Goal: Task Accomplishment & Management: Manage account settings

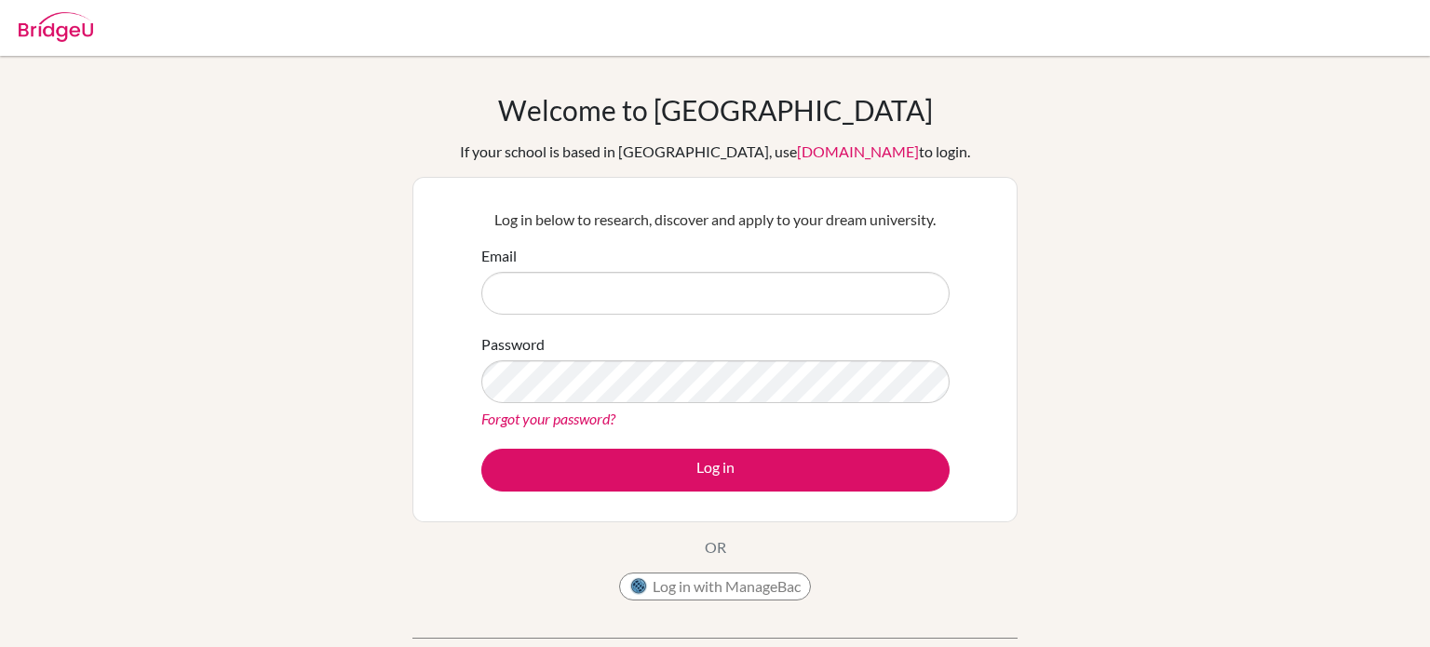
scroll to position [56, 0]
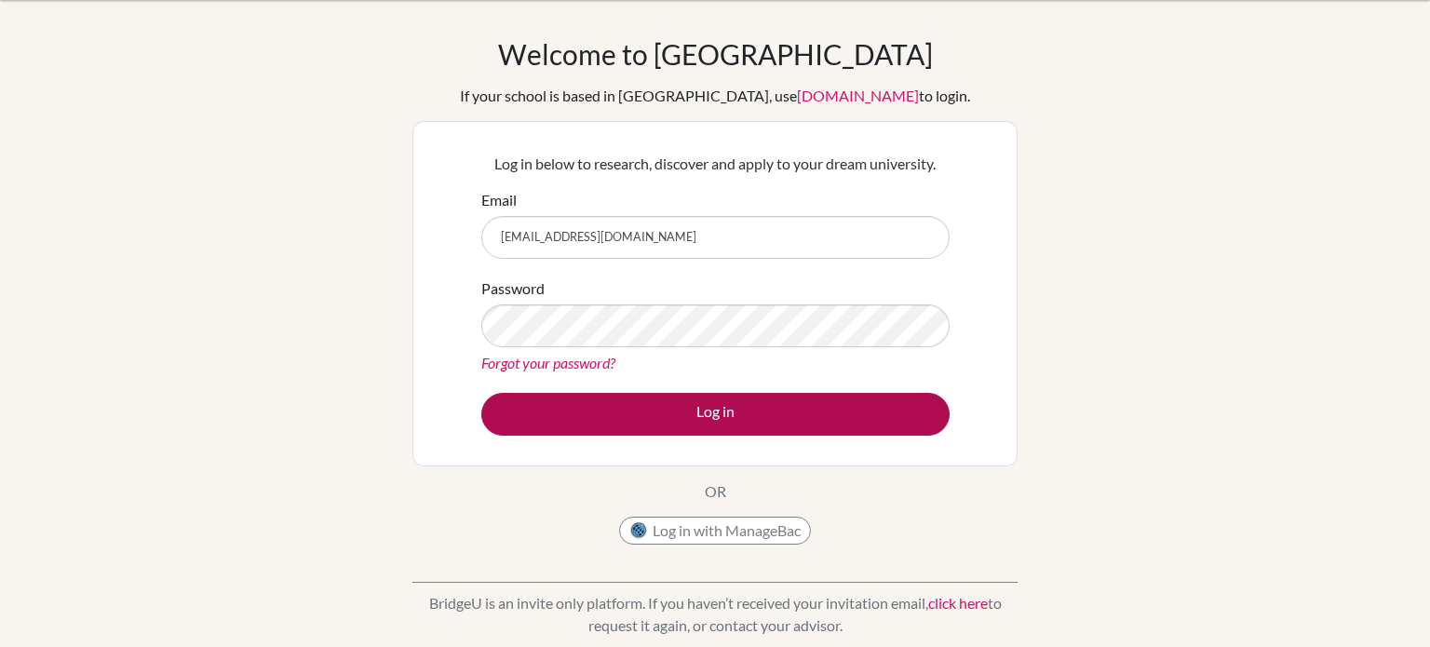
type input "[EMAIL_ADDRESS][DOMAIN_NAME]"
click at [677, 430] on button "Log in" at bounding box center [715, 414] width 468 height 43
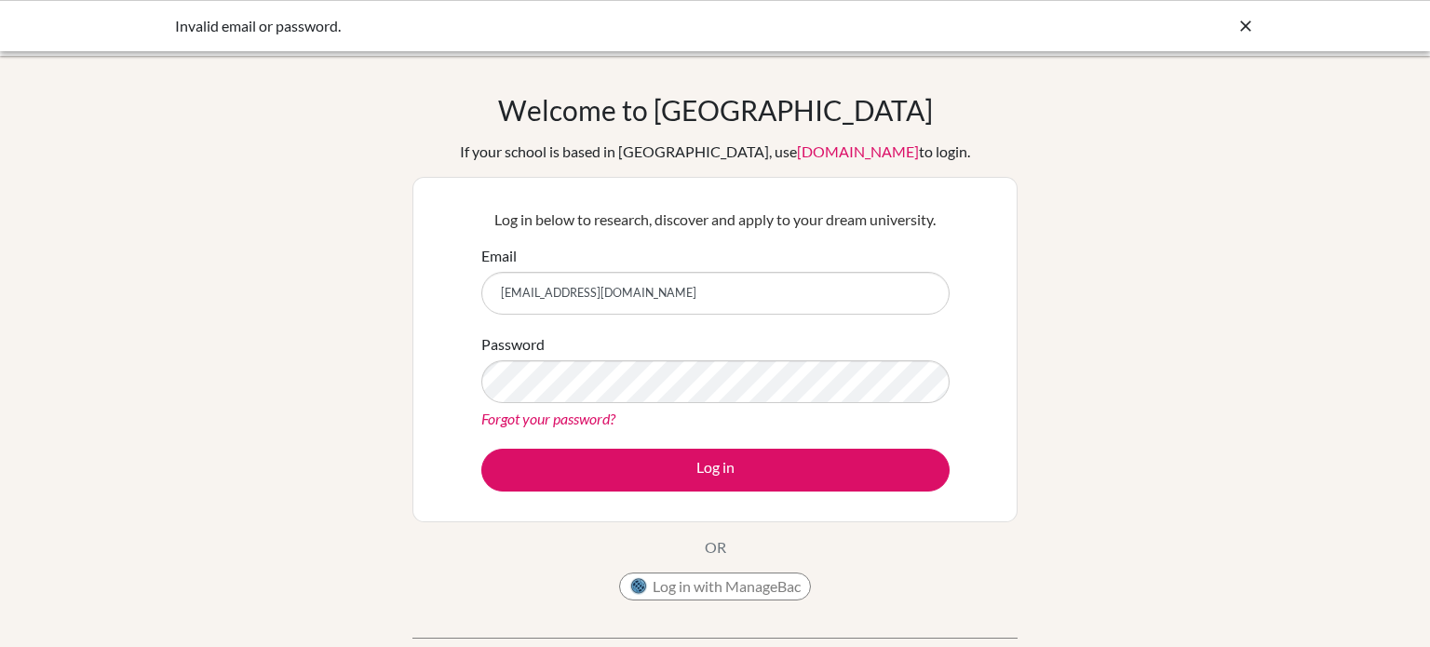
click at [595, 420] on link "Forgot your password?" at bounding box center [548, 419] width 134 height 18
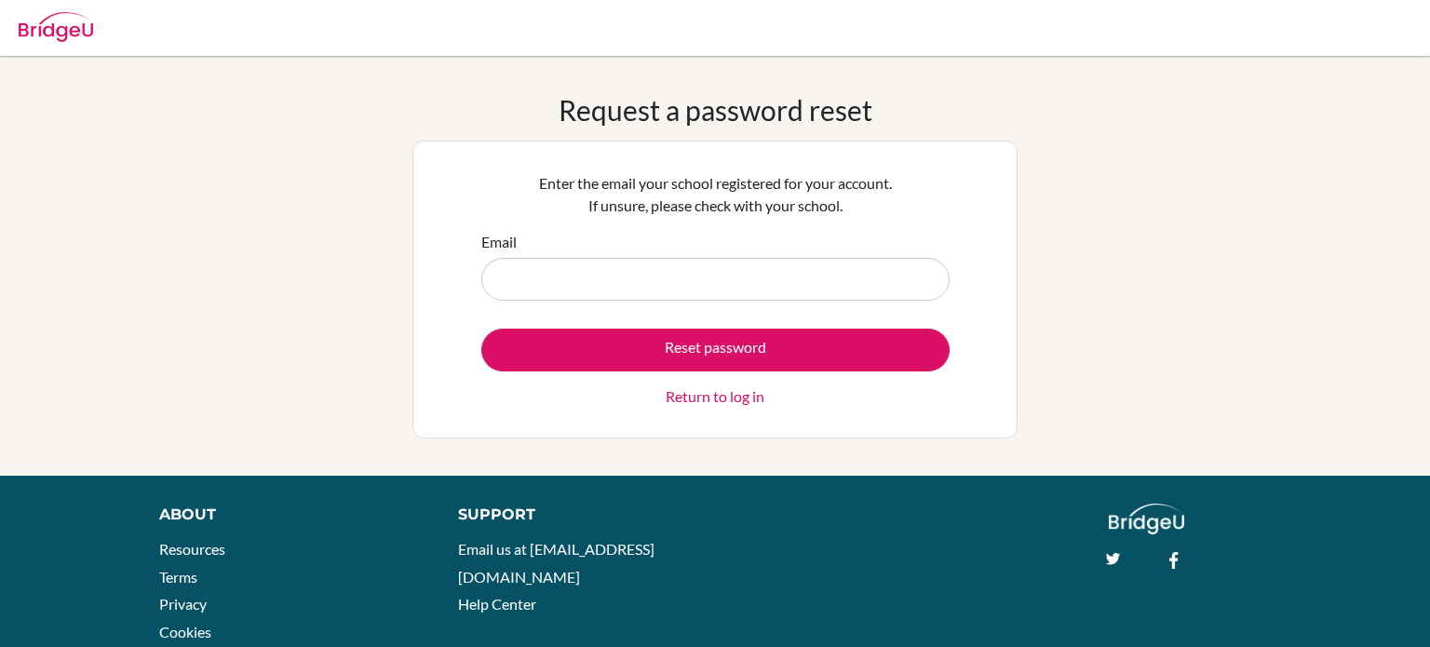
click at [1132, 156] on div "Request a password reset Enter the email your school registered for your accoun…" at bounding box center [715, 265] width 1430 height 345
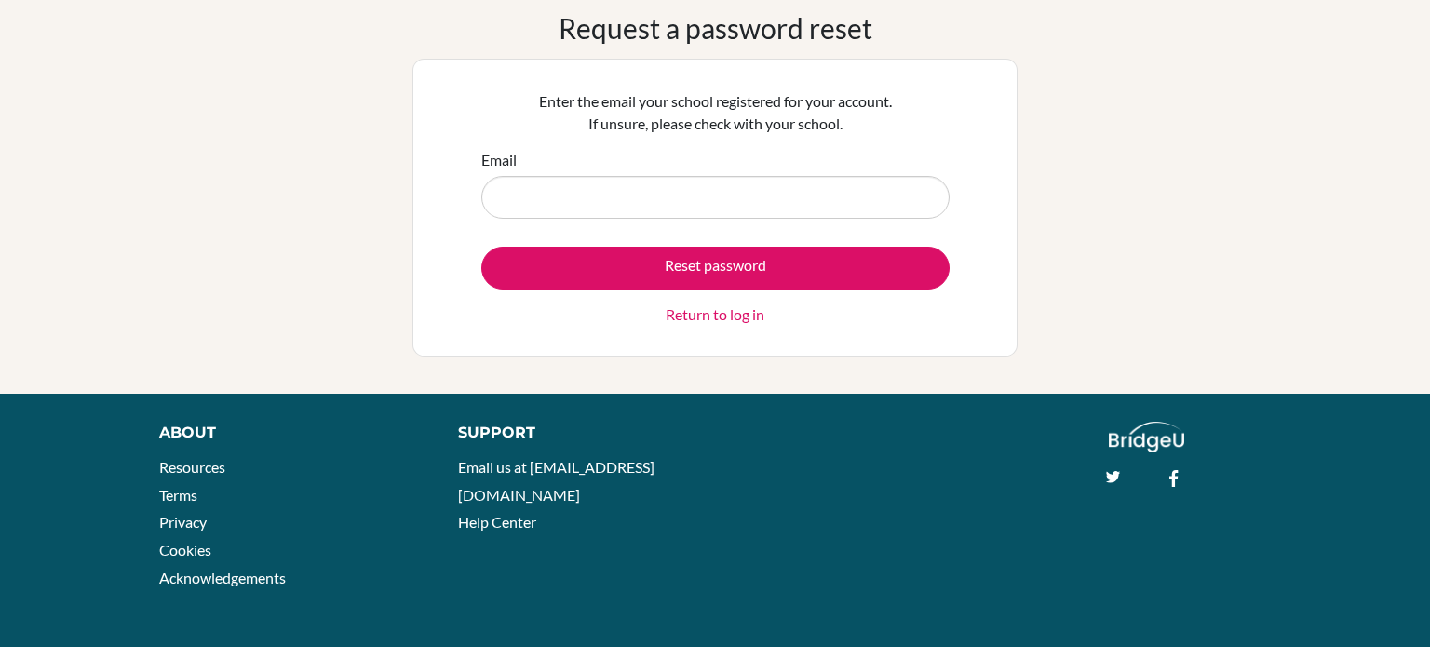
click at [731, 324] on link "Return to log in" at bounding box center [715, 315] width 99 height 22
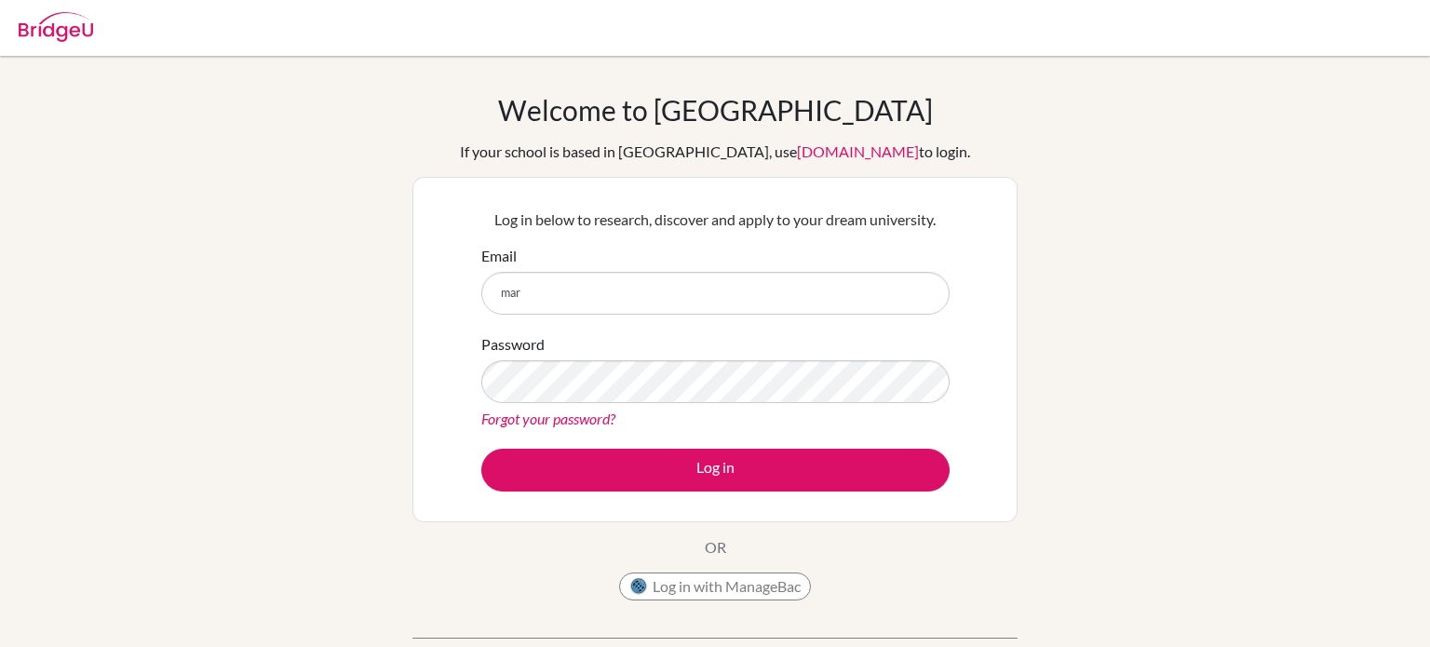
type input "[EMAIL_ADDRESS][DOMAIN_NAME]"
click at [481, 449] on button "Log in" at bounding box center [715, 470] width 468 height 43
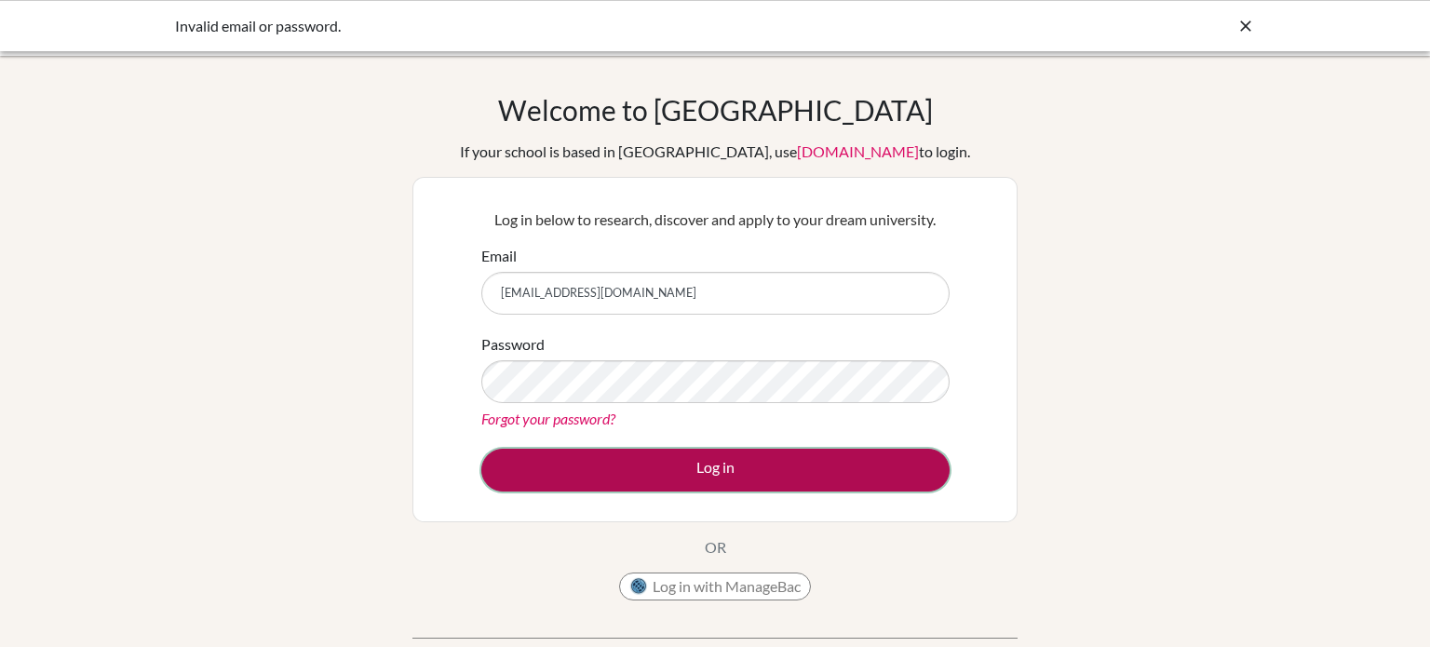
click at [886, 455] on button "Log in" at bounding box center [715, 470] width 468 height 43
click at [580, 449] on button "Log in" at bounding box center [715, 470] width 468 height 43
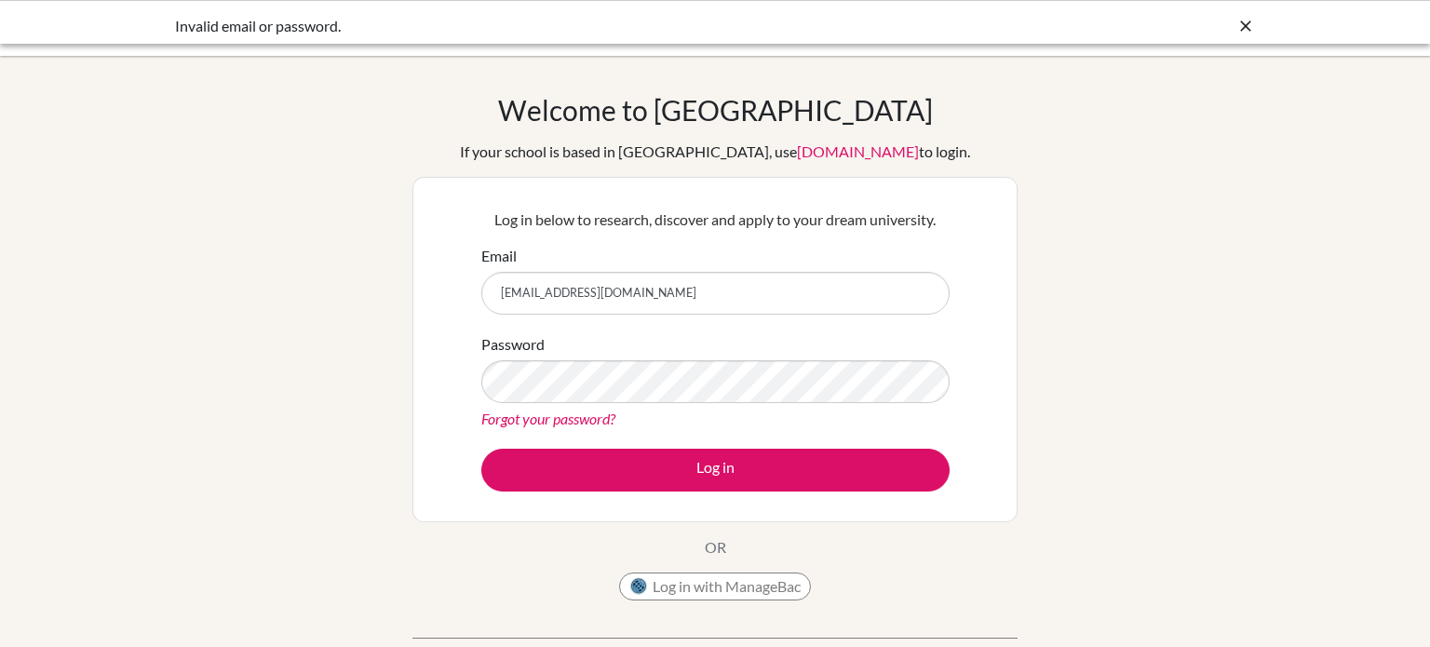
click at [569, 423] on link "Forgot your password?" at bounding box center [548, 419] width 134 height 18
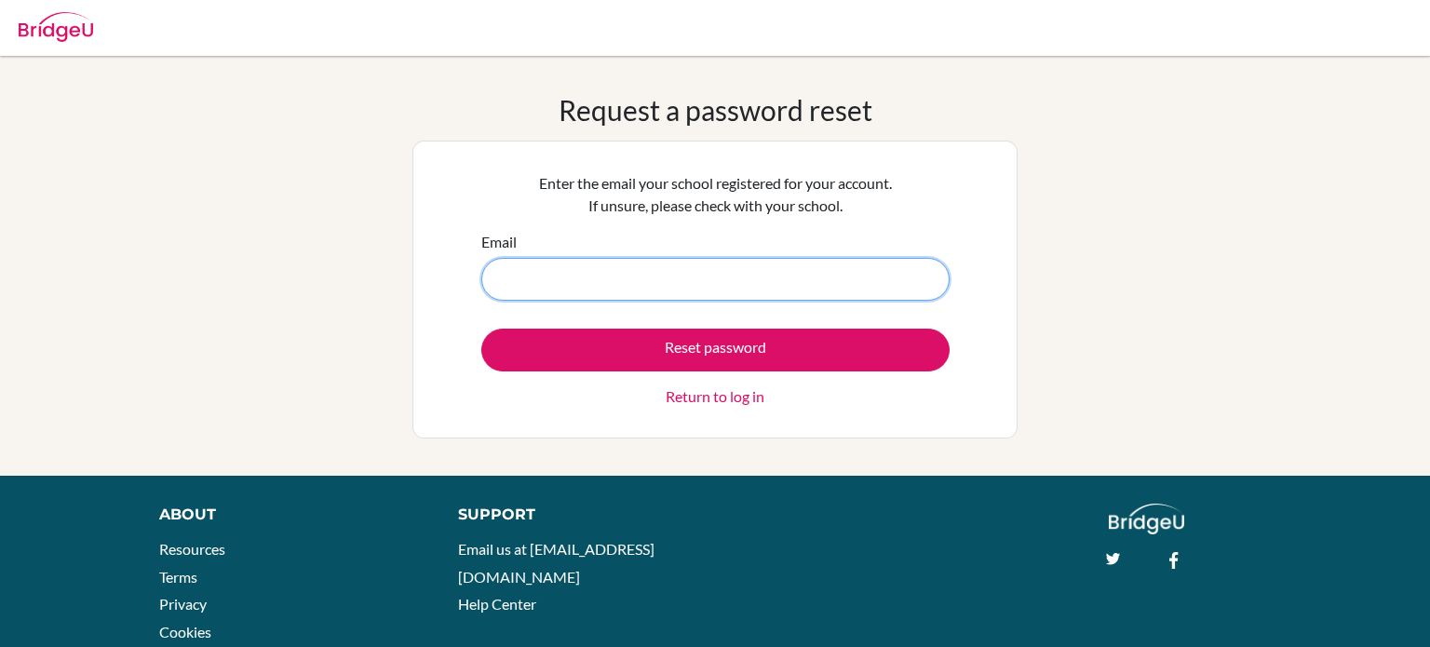
click at [643, 273] on input "Email" at bounding box center [715, 279] width 468 height 43
type input "[EMAIL_ADDRESS][DOMAIN_NAME]"
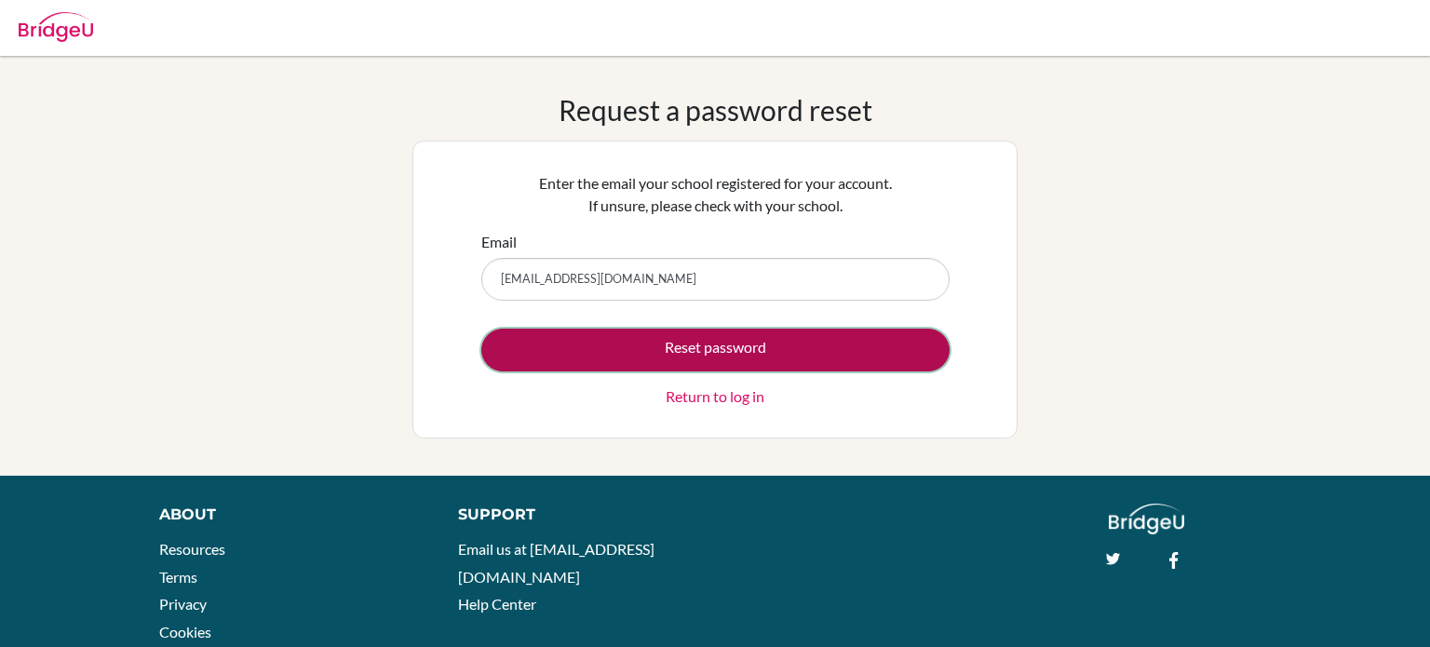
click at [831, 345] on button "Reset password" at bounding box center [715, 350] width 468 height 43
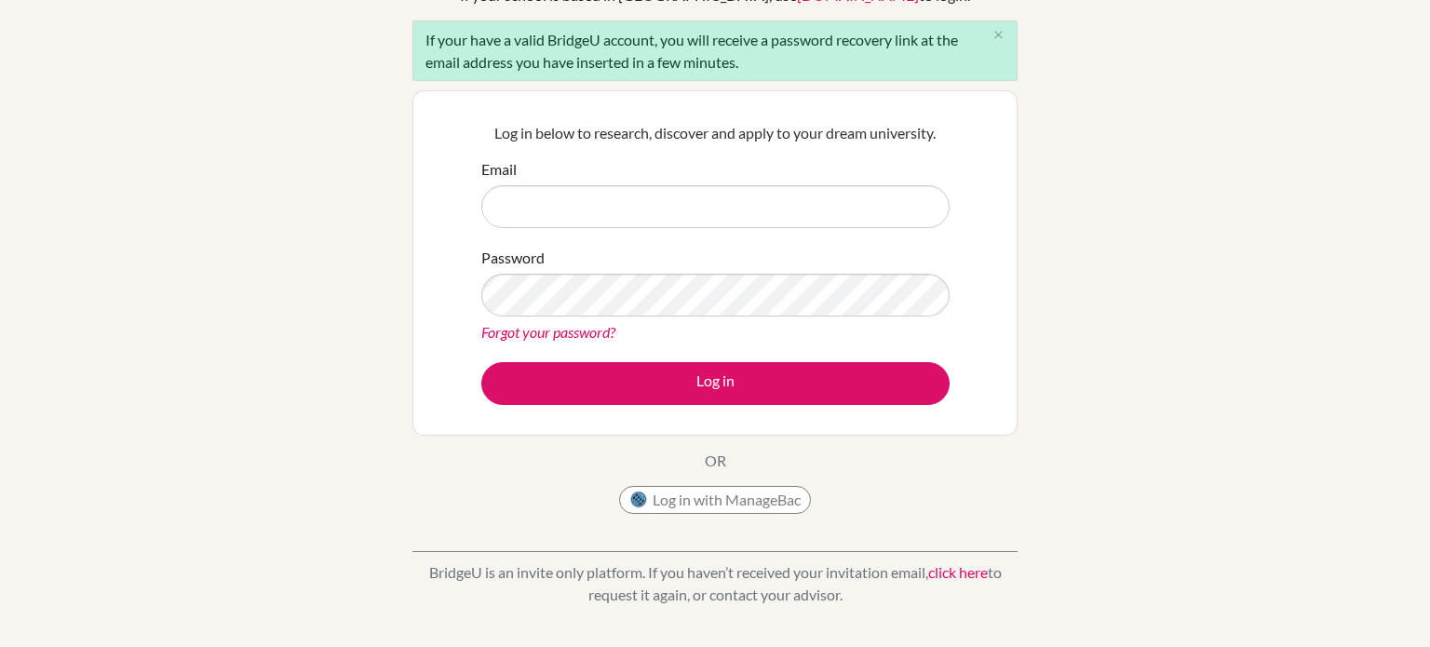
scroll to position [154, 0]
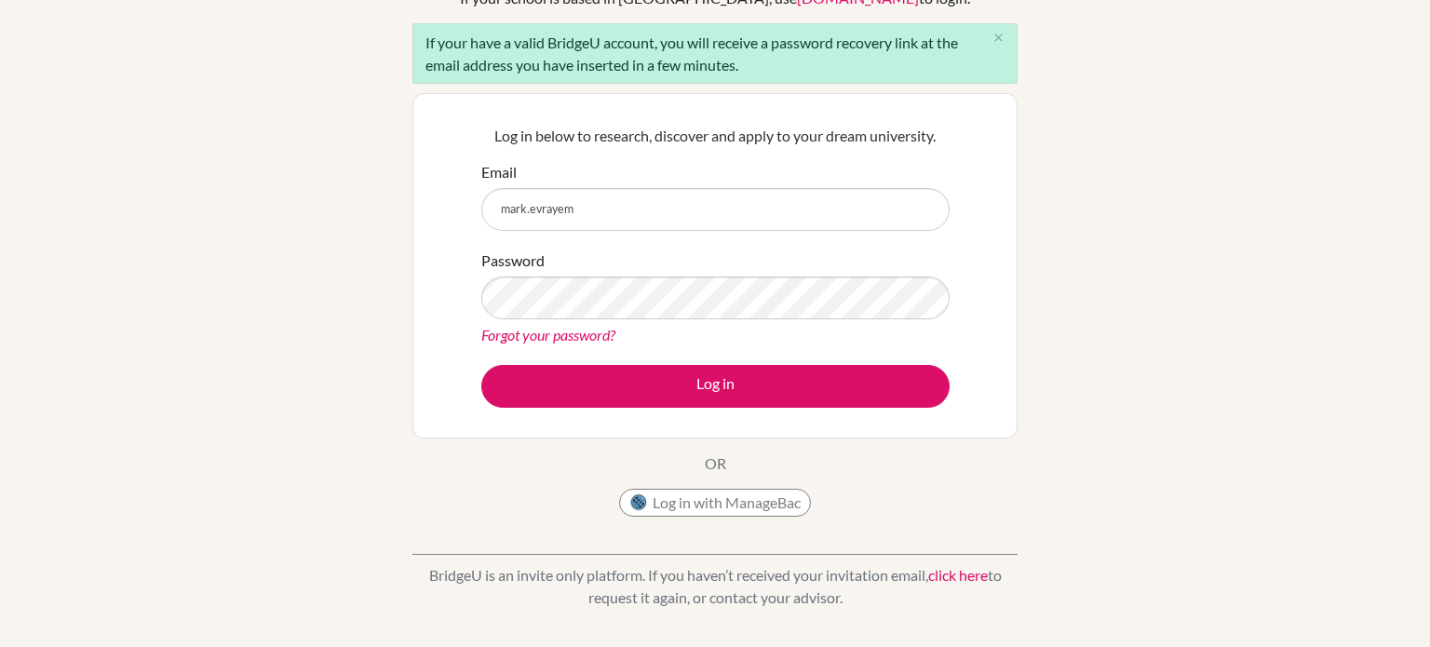
type input "[EMAIL_ADDRESS][DOMAIN_NAME]"
click at [550, 342] on link "Forgot your password?" at bounding box center [548, 335] width 134 height 18
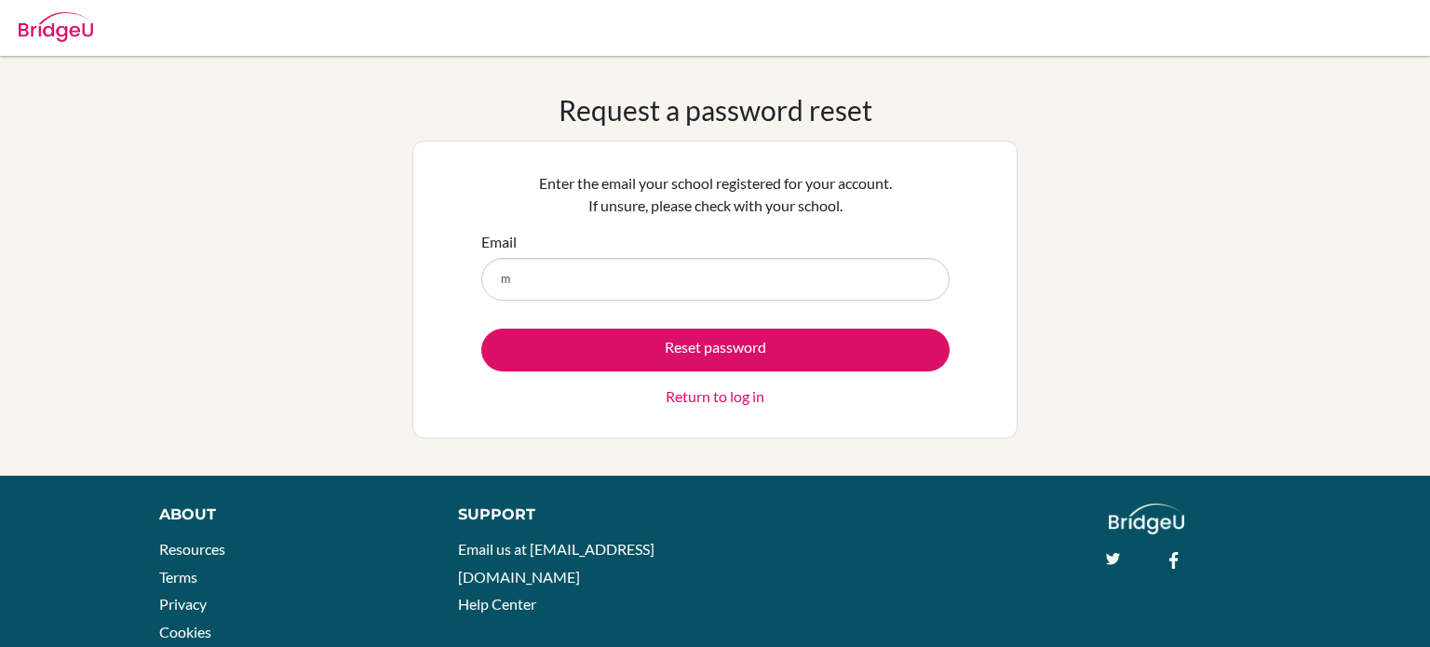
type input "[EMAIL_ADDRESS][DOMAIN_NAME]"
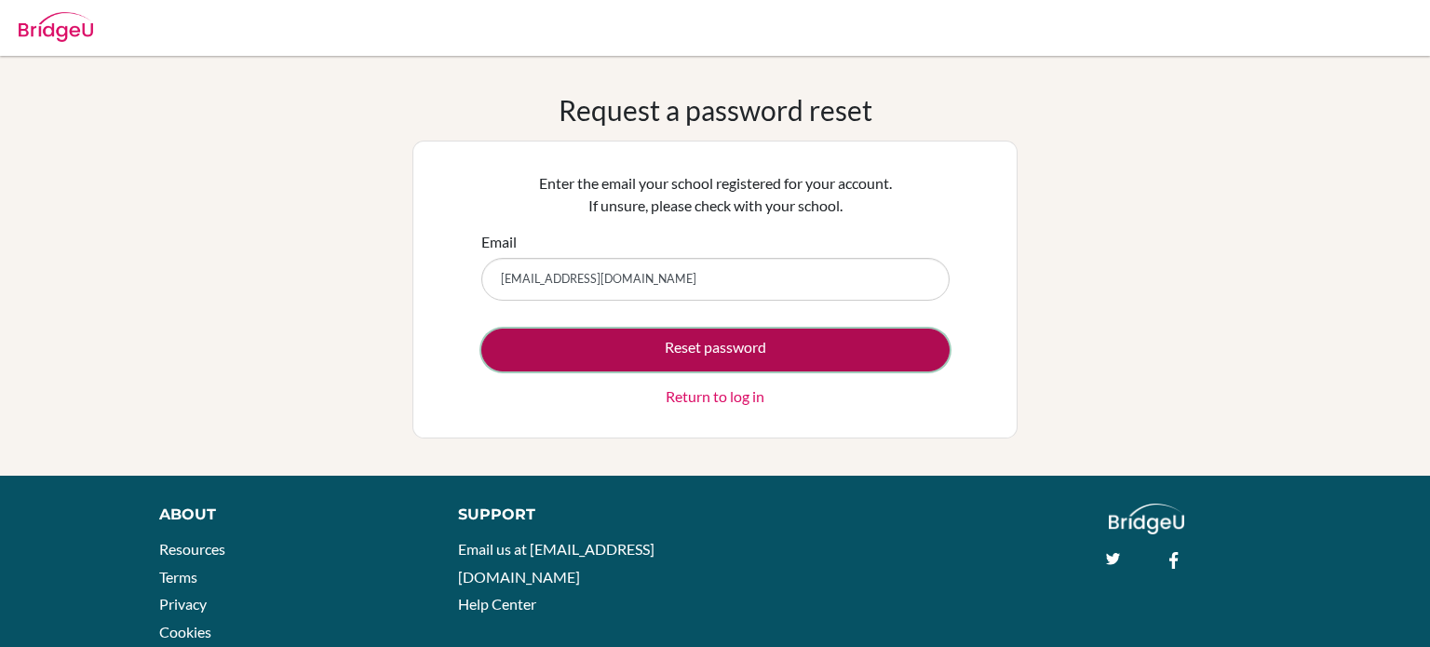
click at [817, 354] on button "Reset password" at bounding box center [715, 350] width 468 height 43
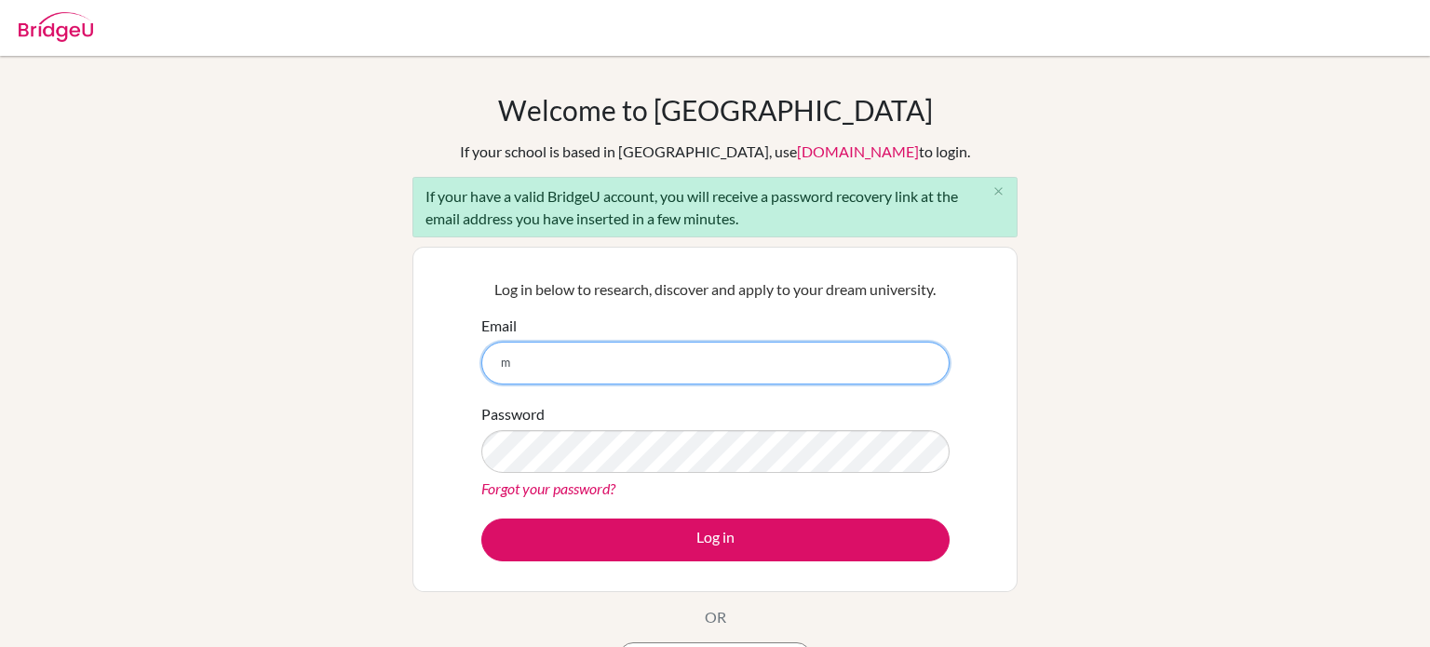
type input "[EMAIL_ADDRESS][DOMAIN_NAME]"
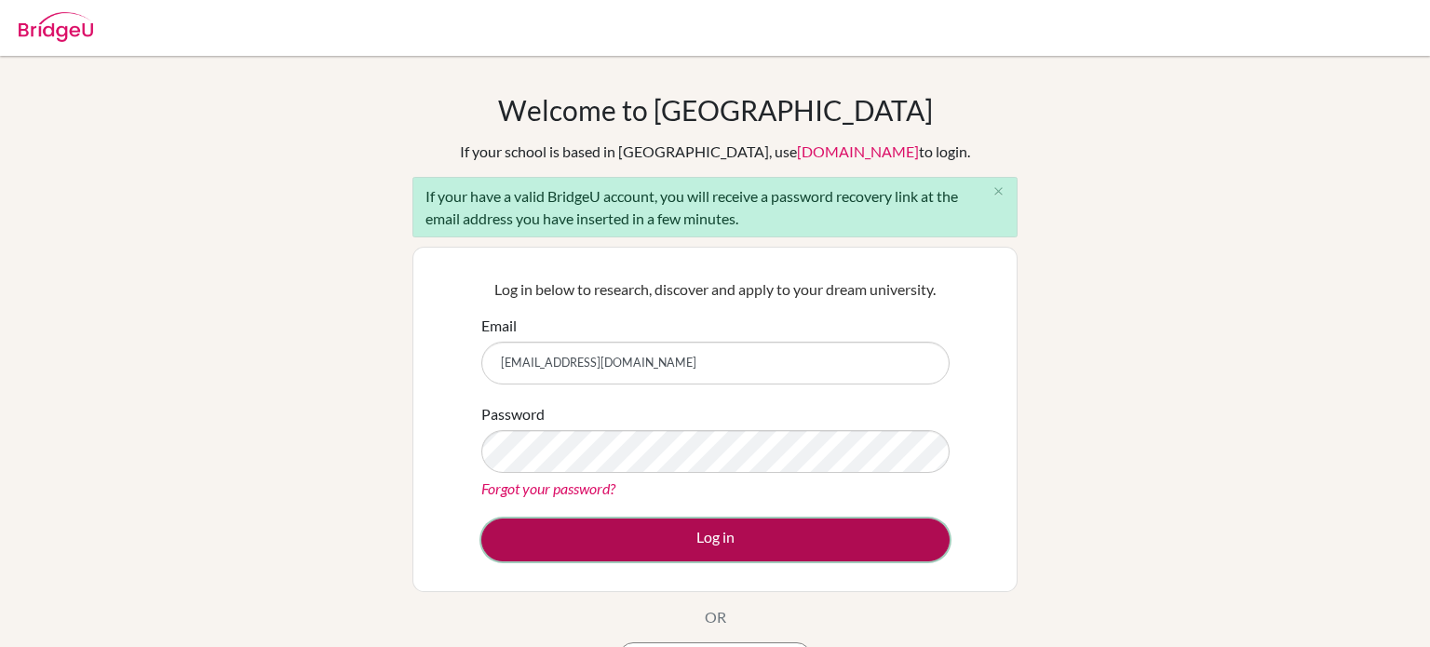
click at [694, 546] on button "Log in" at bounding box center [715, 540] width 468 height 43
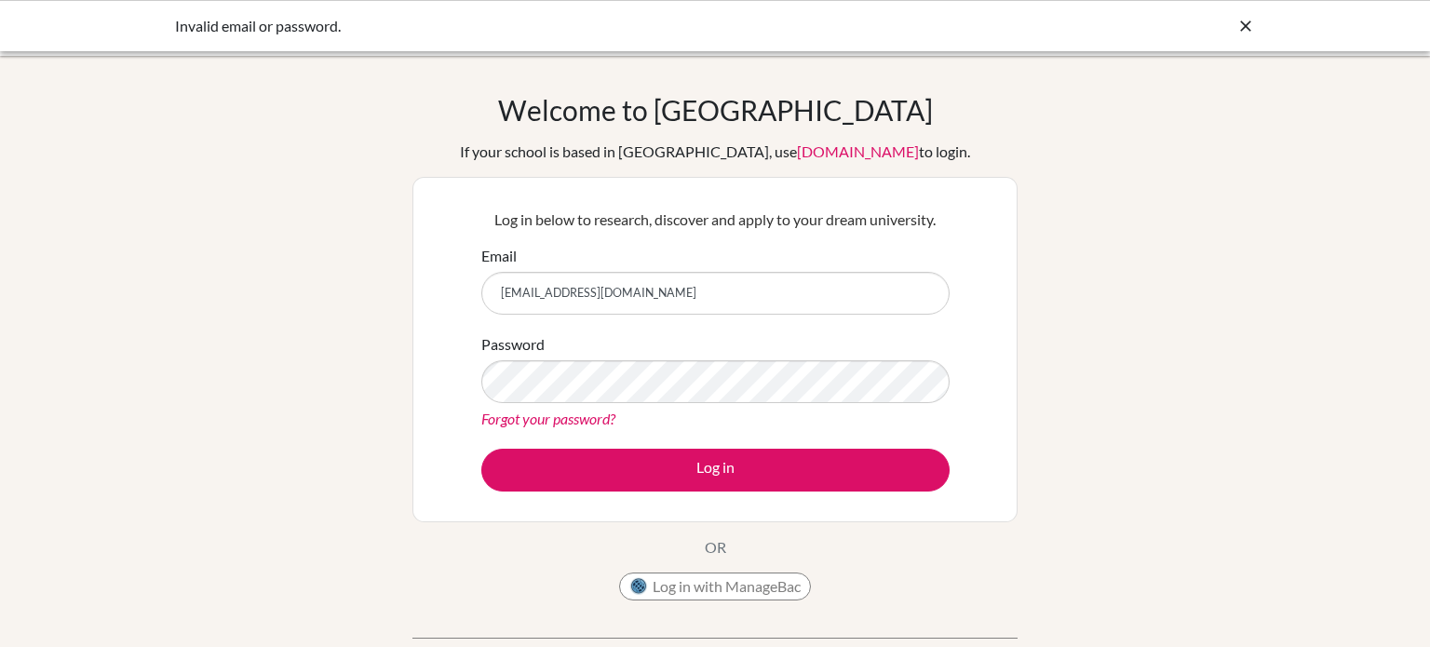
click at [570, 412] on link "Forgot your password?" at bounding box center [548, 419] width 134 height 18
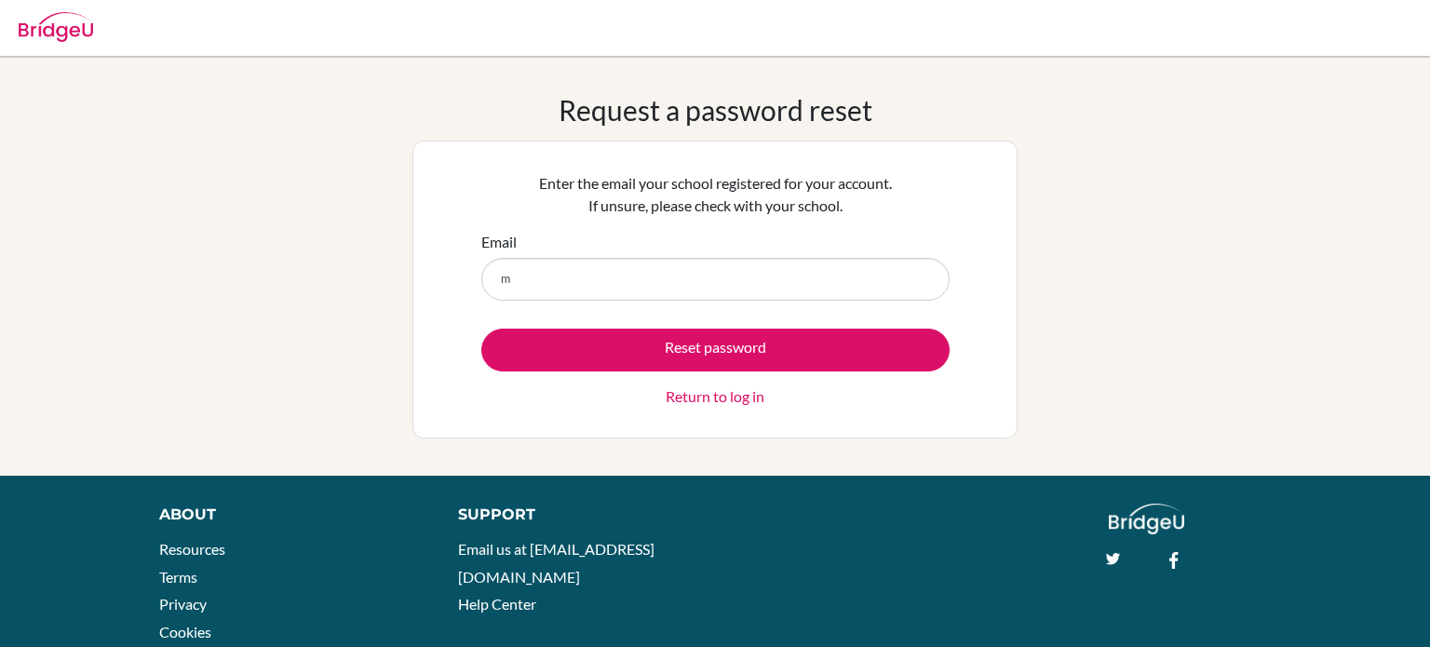
type input "mark.evrayem@summitschool.ae"
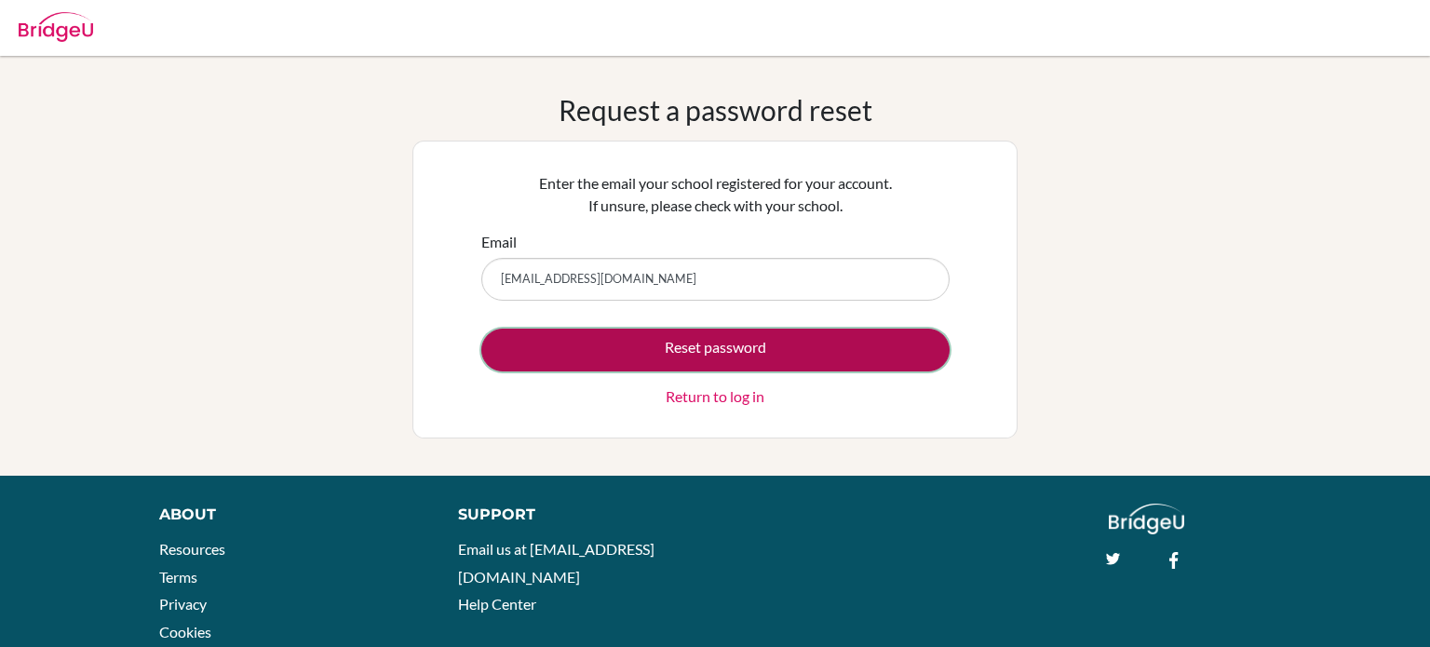
click at [857, 364] on button "Reset password" at bounding box center [715, 350] width 468 height 43
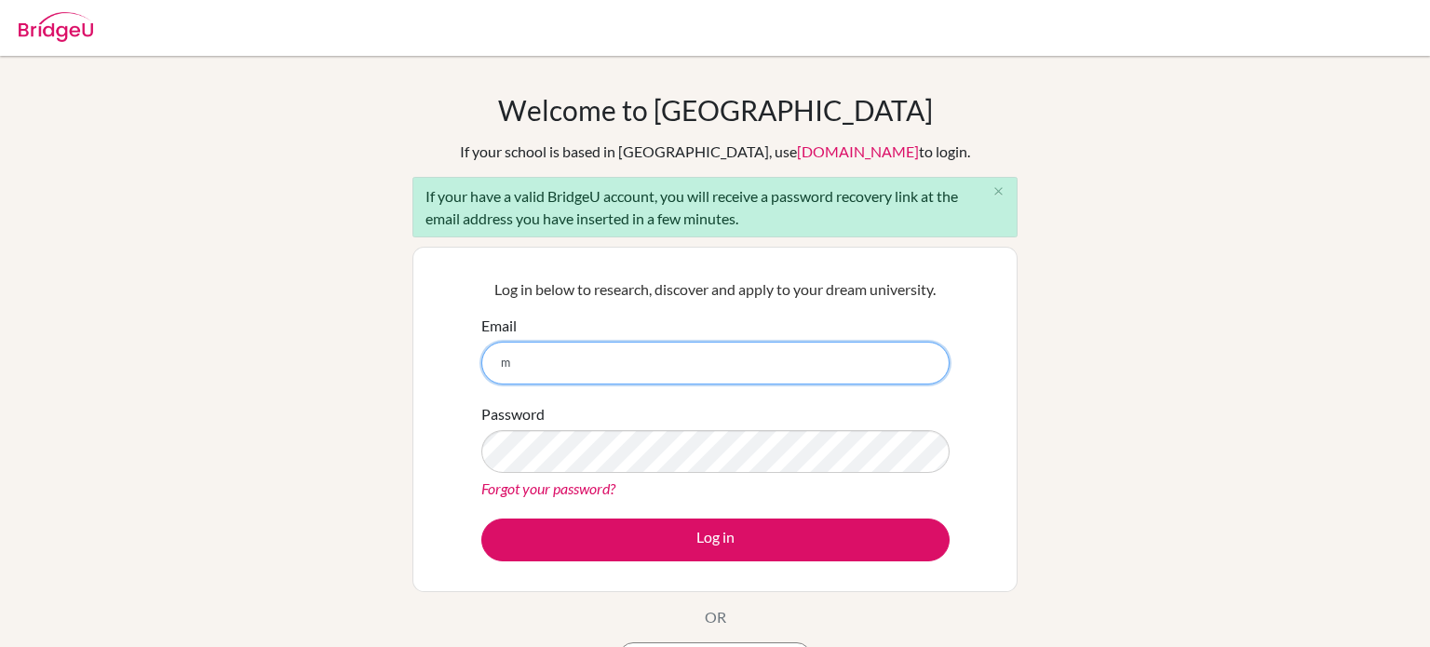
type input "[EMAIL_ADDRESS][DOMAIN_NAME]"
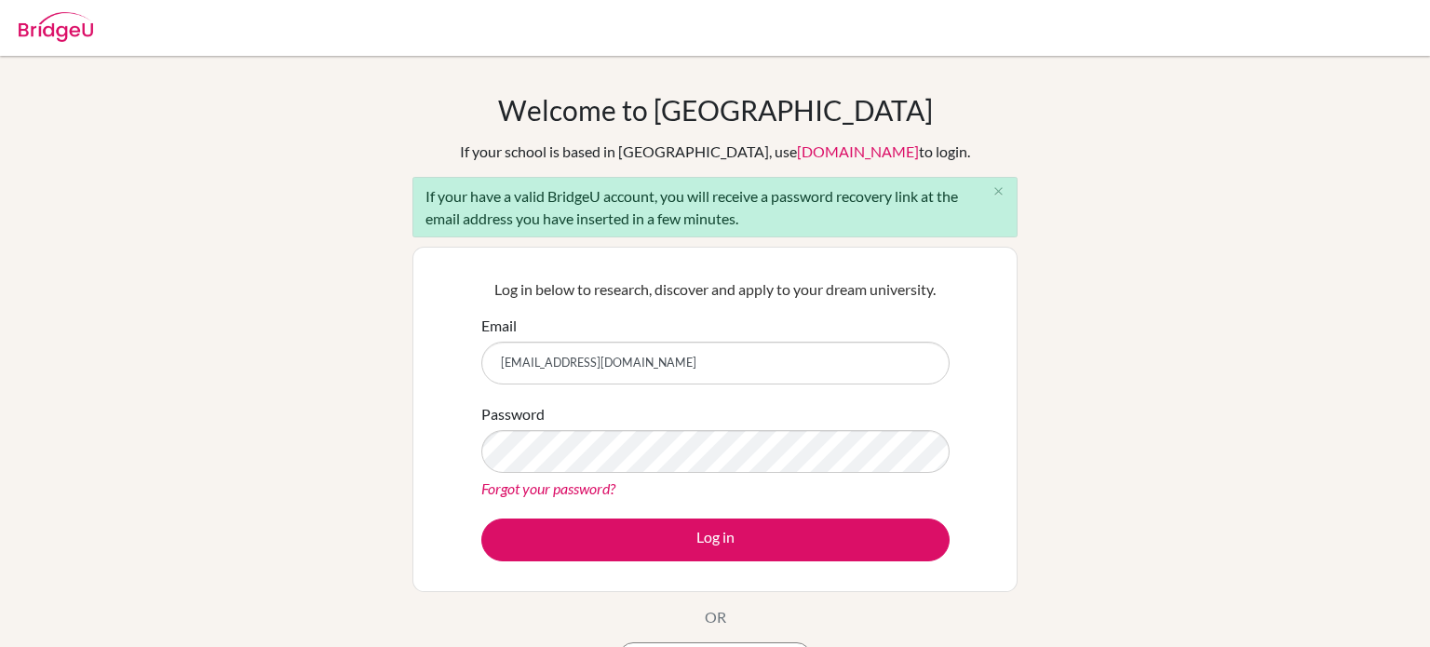
click at [591, 486] on link "Forgot your password?" at bounding box center [548, 489] width 134 height 18
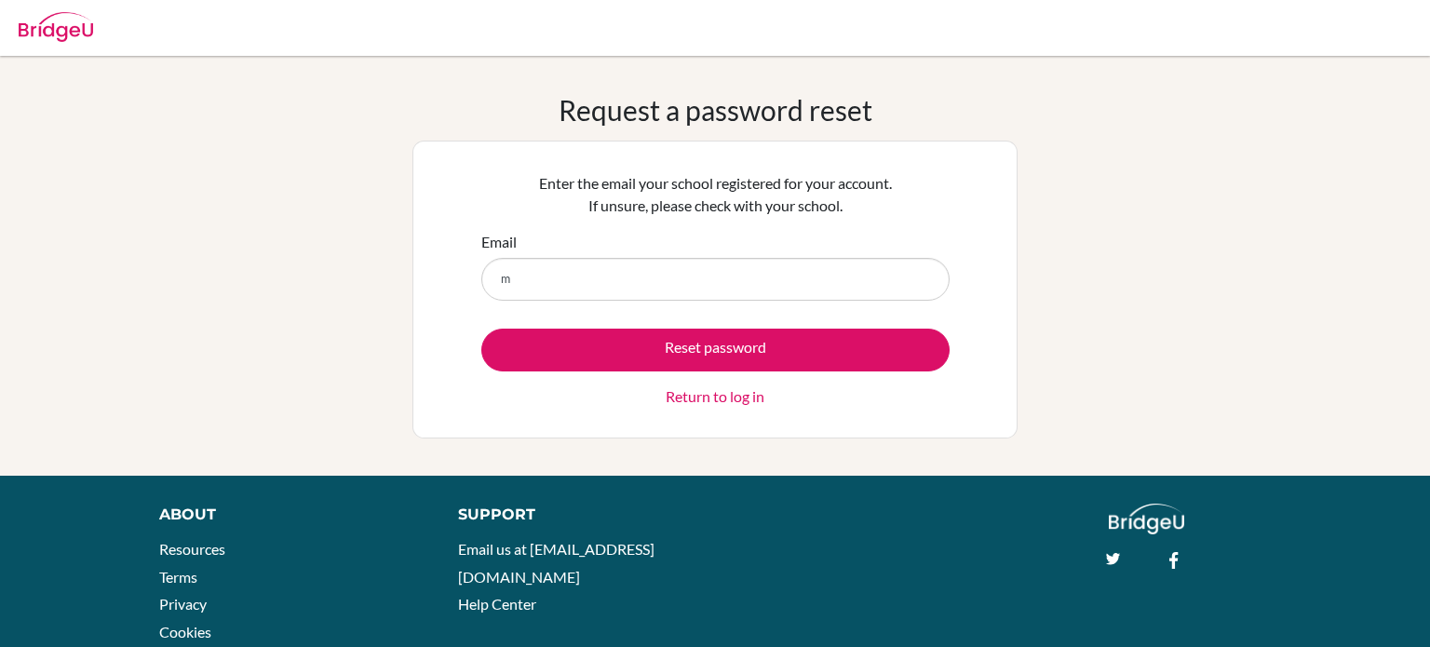
type input "[EMAIL_ADDRESS][DOMAIN_NAME]"
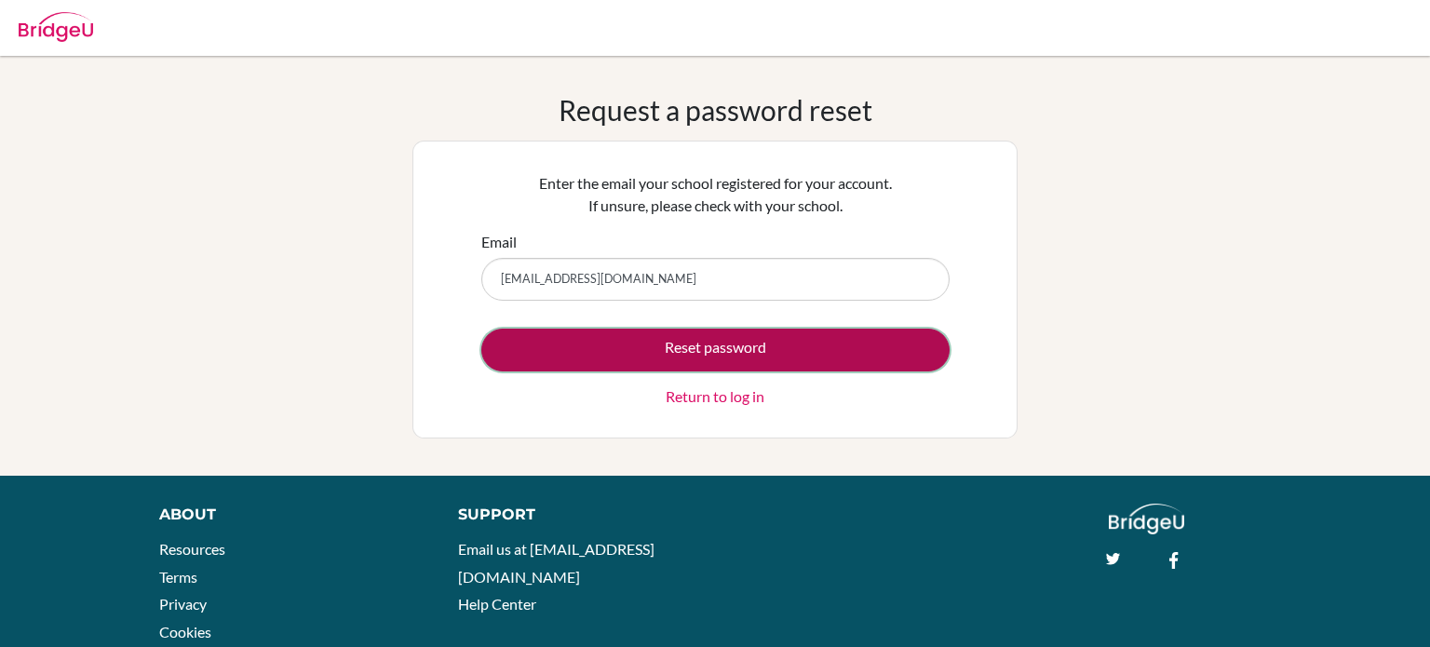
click at [756, 347] on button "Reset password" at bounding box center [715, 350] width 468 height 43
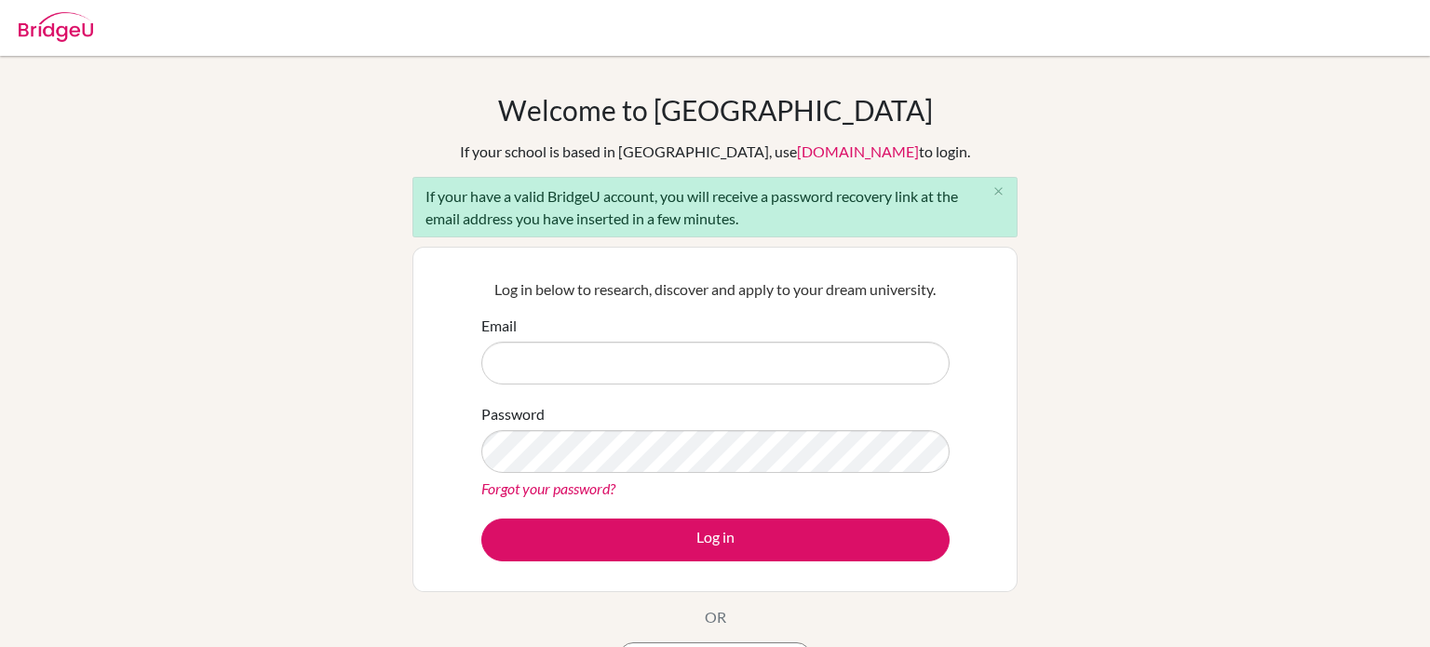
click at [47, 24] on img at bounding box center [56, 27] width 74 height 30
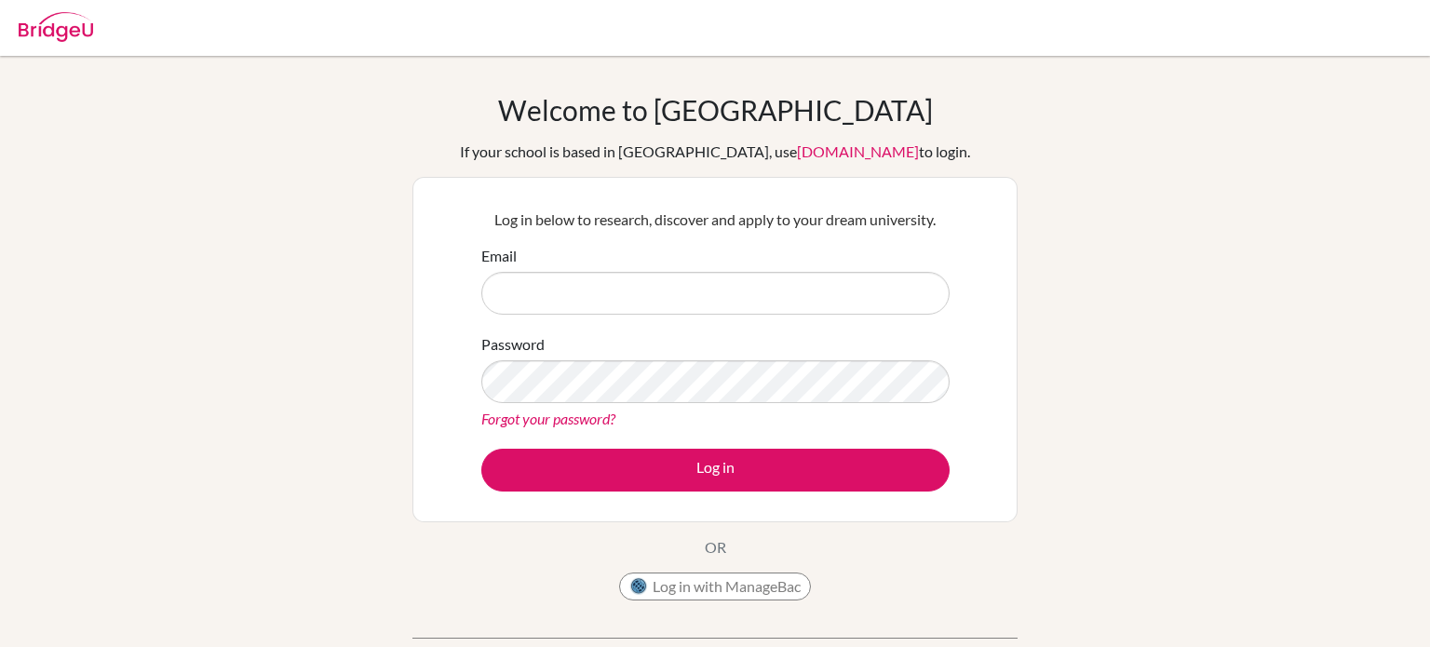
click at [47, 24] on img at bounding box center [56, 27] width 74 height 30
click at [50, 39] on img at bounding box center [56, 27] width 74 height 30
click at [798, 154] on link "[DOMAIN_NAME]" at bounding box center [858, 151] width 122 height 18
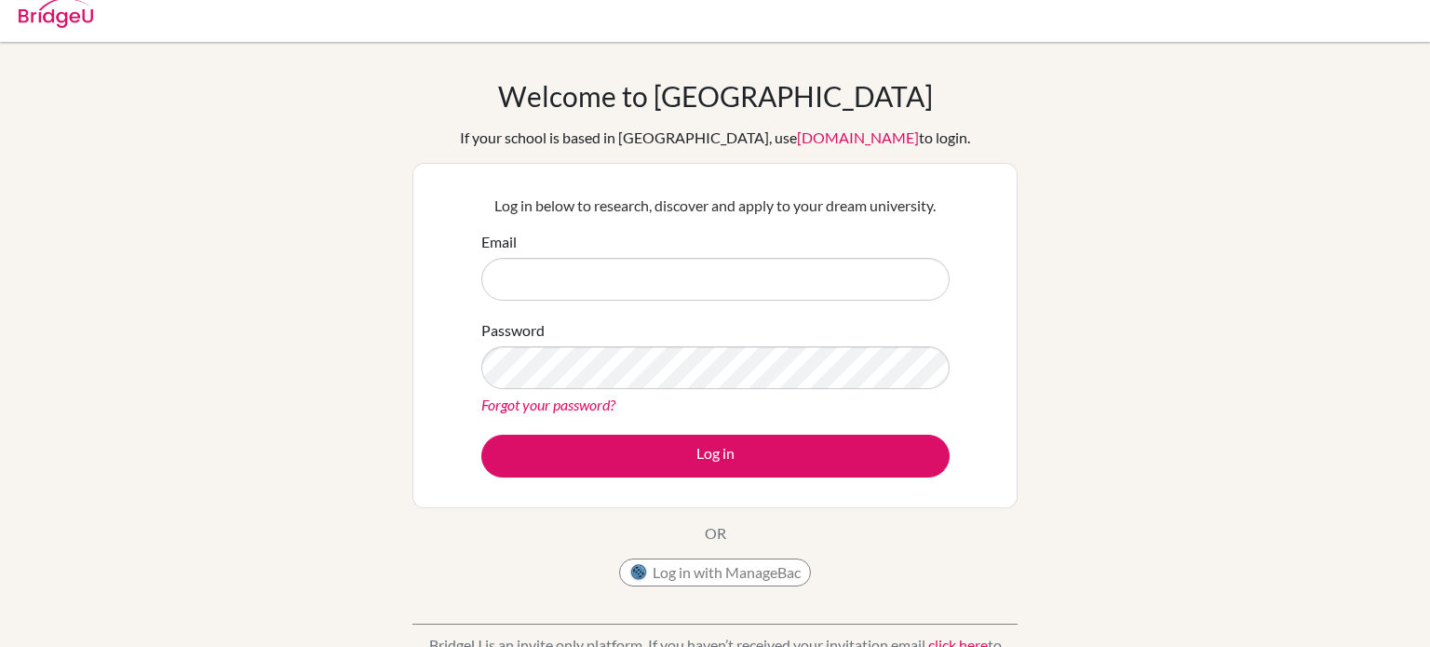
scroll to position [11, 0]
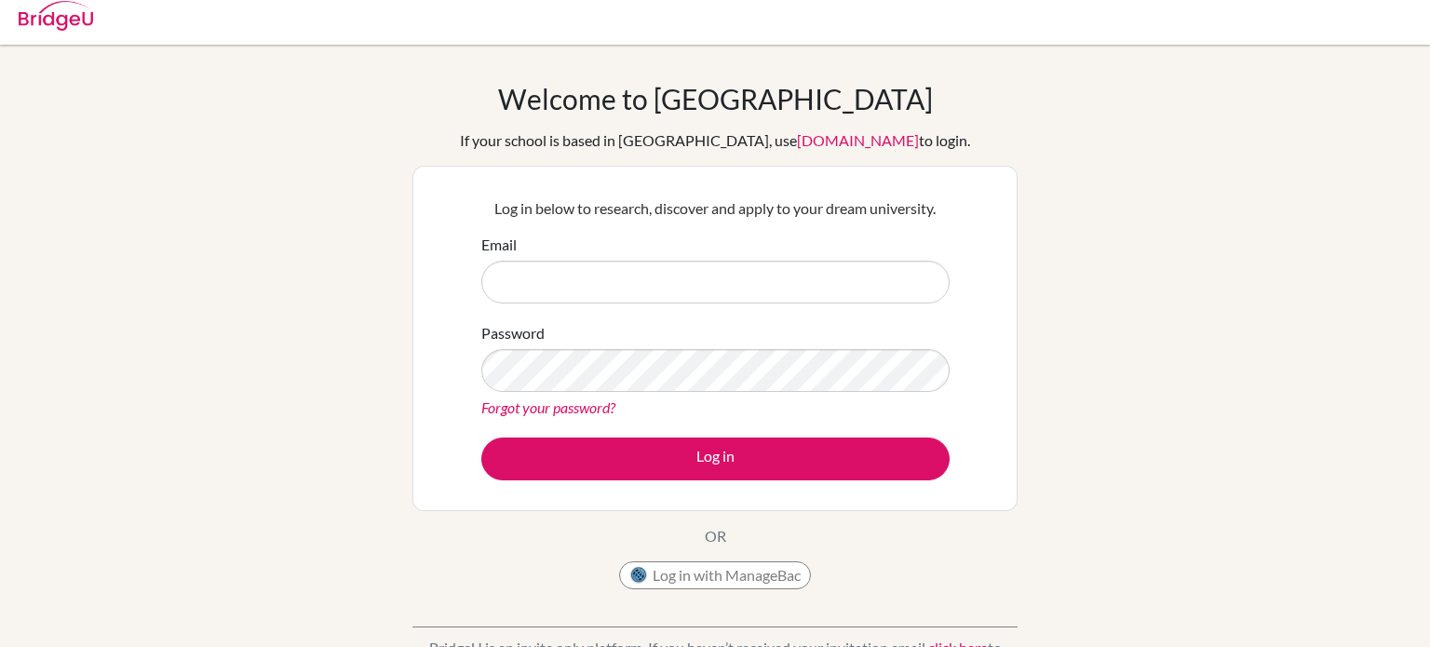
click at [838, 277] on input "Email" at bounding box center [715, 282] width 468 height 43
type input "mark.evrayem@summitschool.ae"
click at [521, 426] on form "Email mark.evrayem@summitschool.ae Password Forgot your password? Log in" at bounding box center [715, 357] width 468 height 247
click at [513, 400] on link "Forgot your password?" at bounding box center [548, 408] width 134 height 18
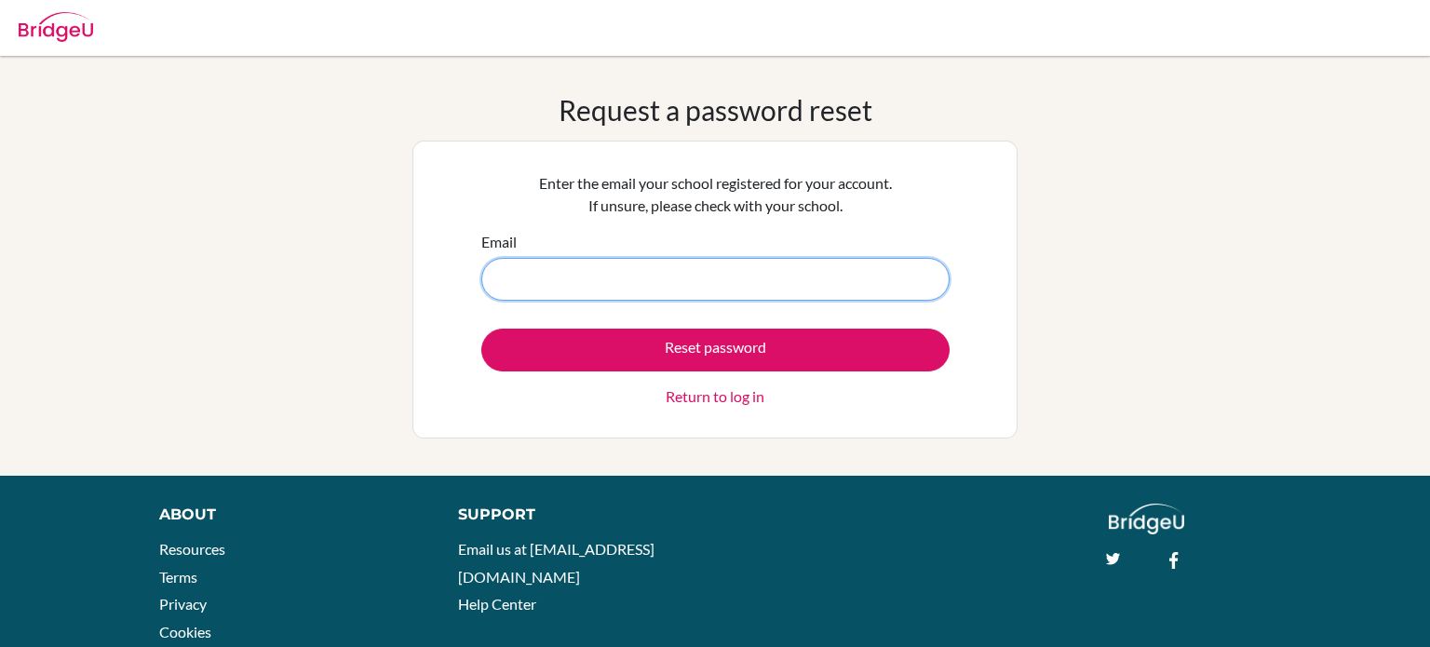
click at [774, 299] on input "Email" at bounding box center [715, 279] width 468 height 43
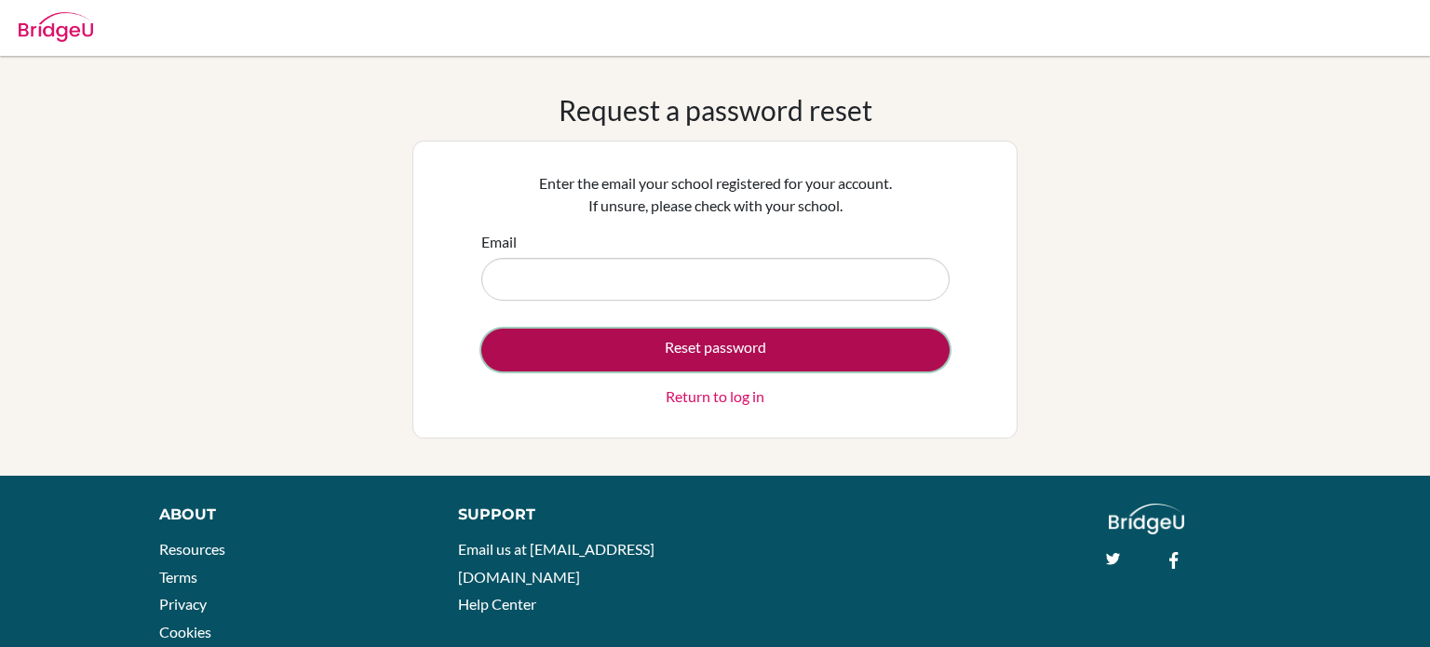
click at [657, 369] on button "Reset password" at bounding box center [715, 350] width 468 height 43
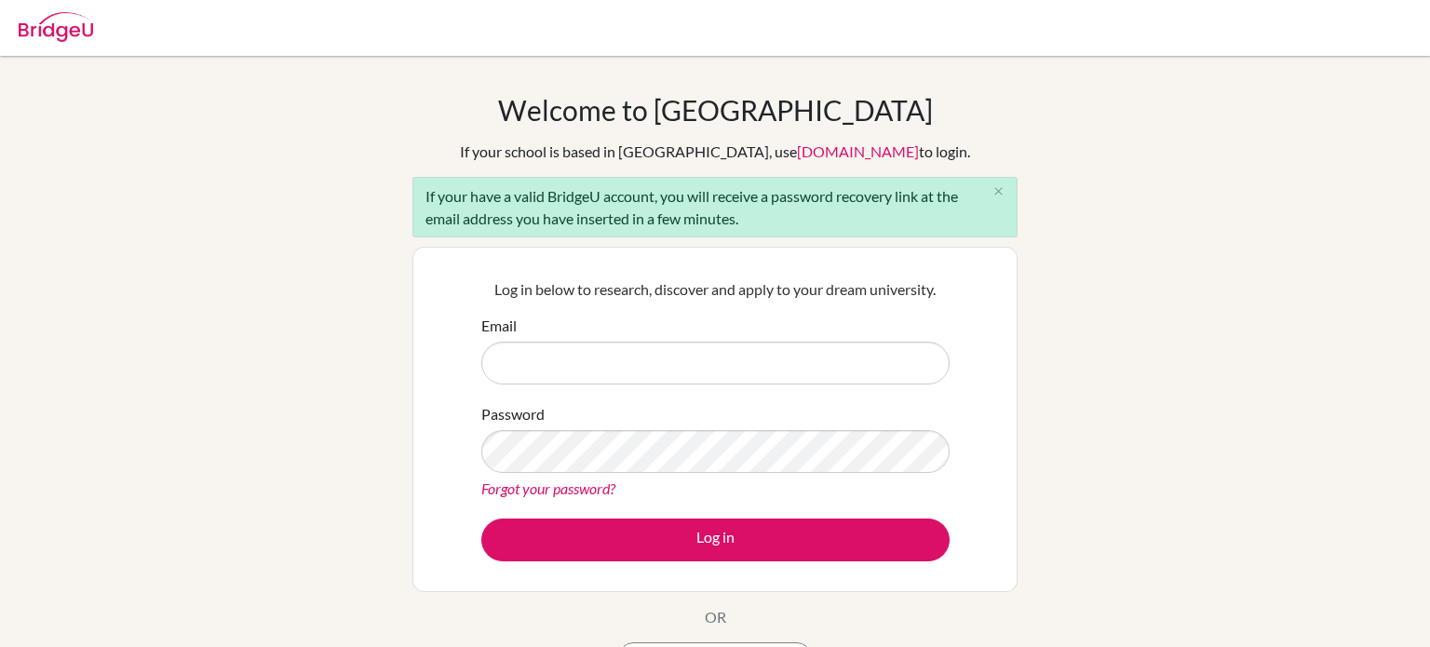
click at [501, 486] on link "Forgot your password?" at bounding box center [548, 489] width 134 height 18
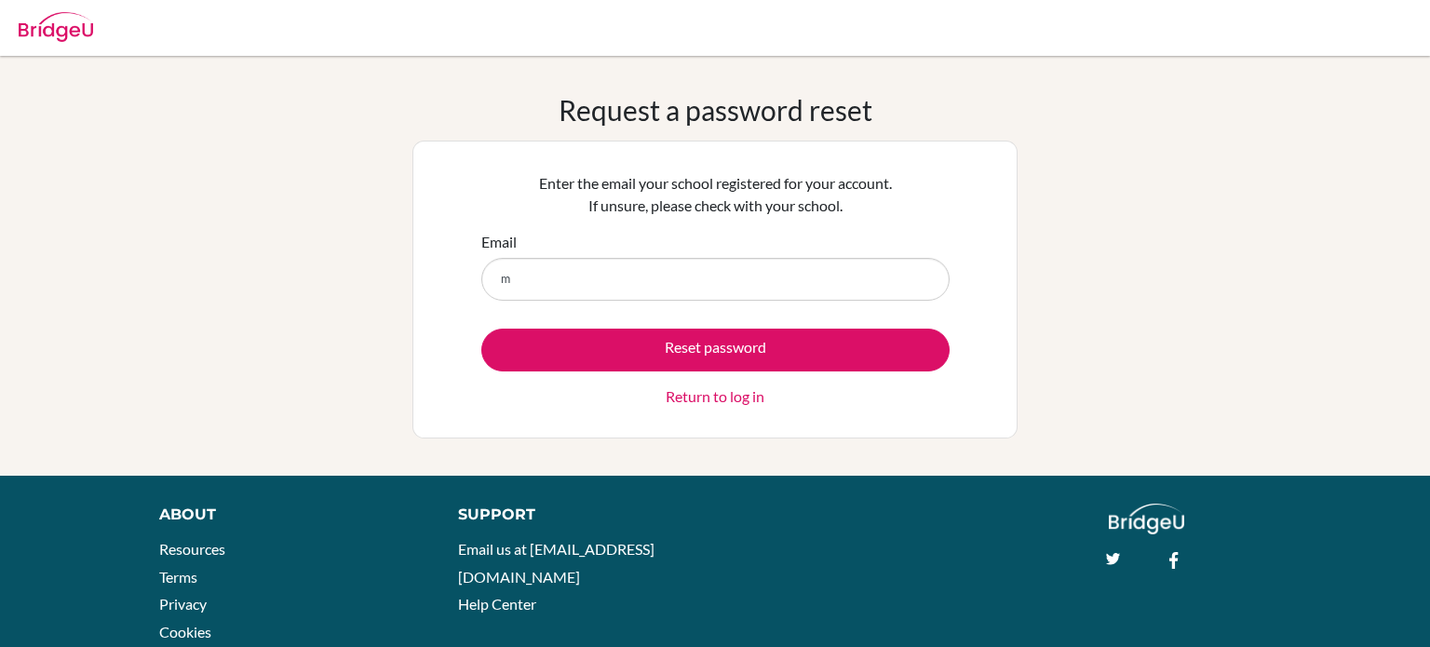
type input "[EMAIL_ADDRESS][DOMAIN_NAME]"
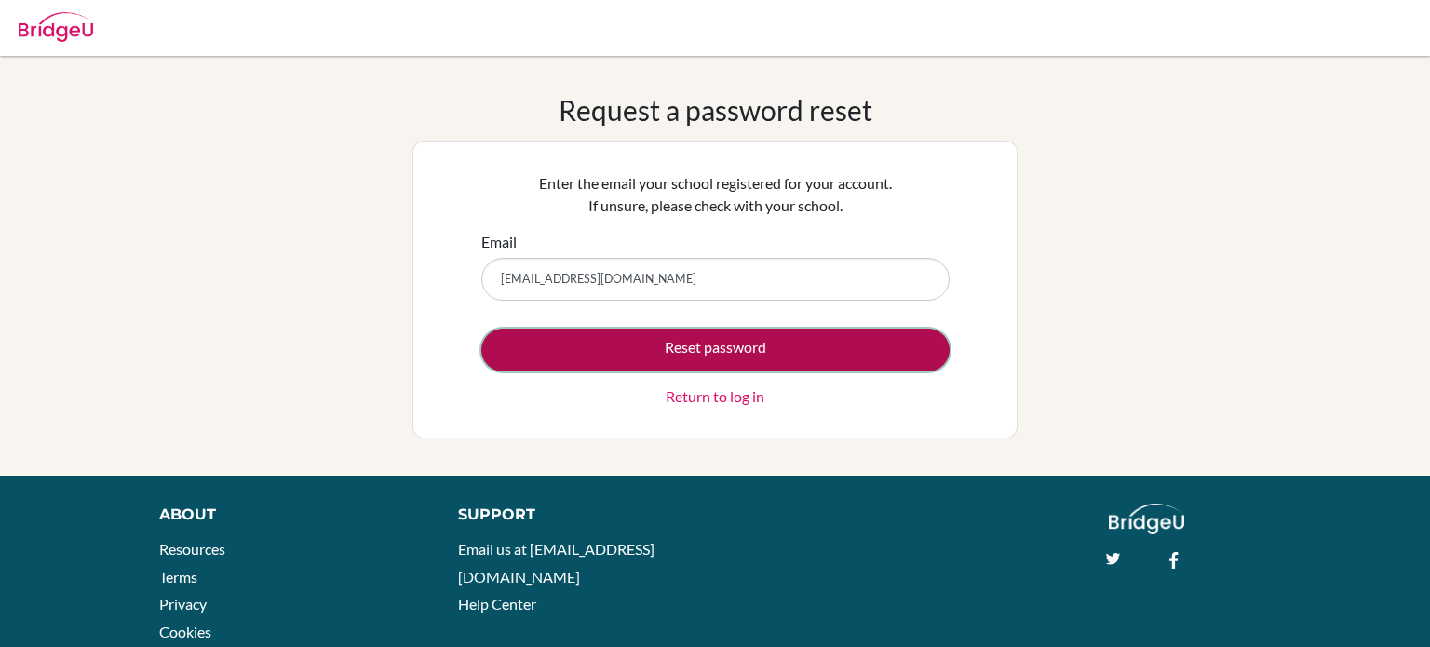
click at [525, 350] on button "Reset password" at bounding box center [715, 350] width 468 height 43
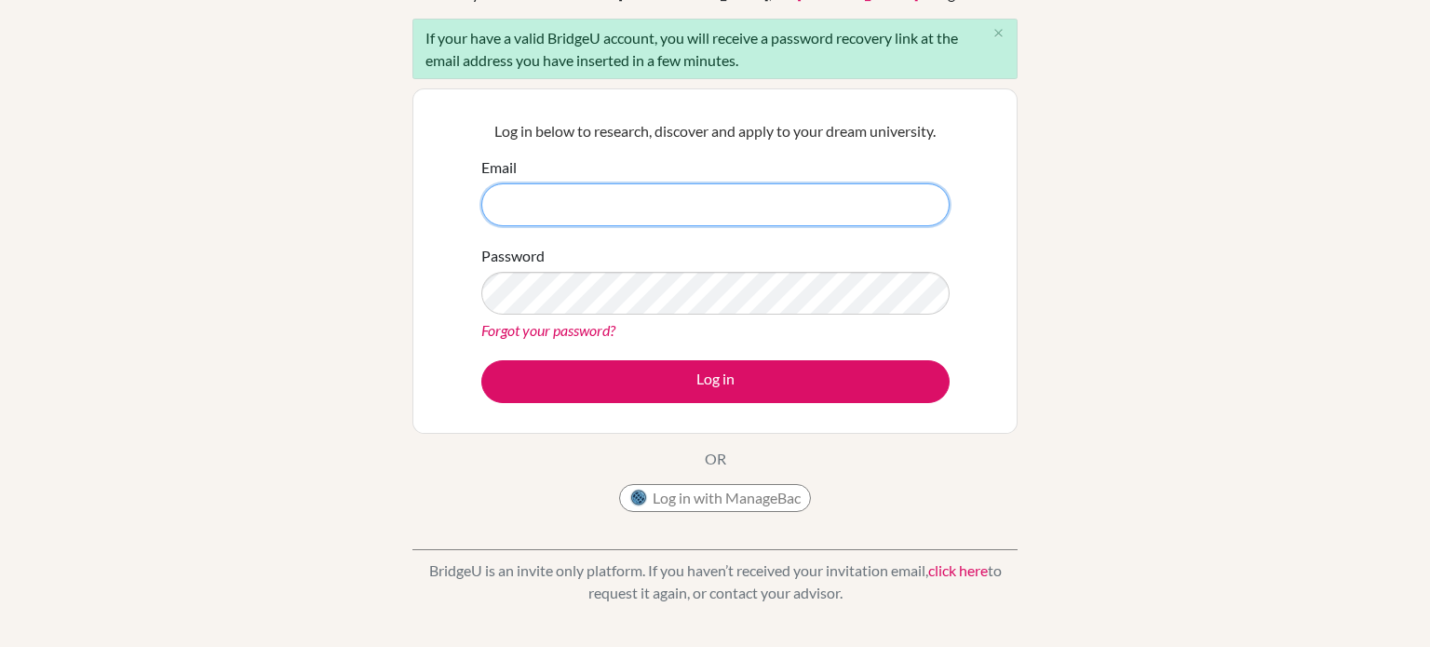
scroll to position [161, 0]
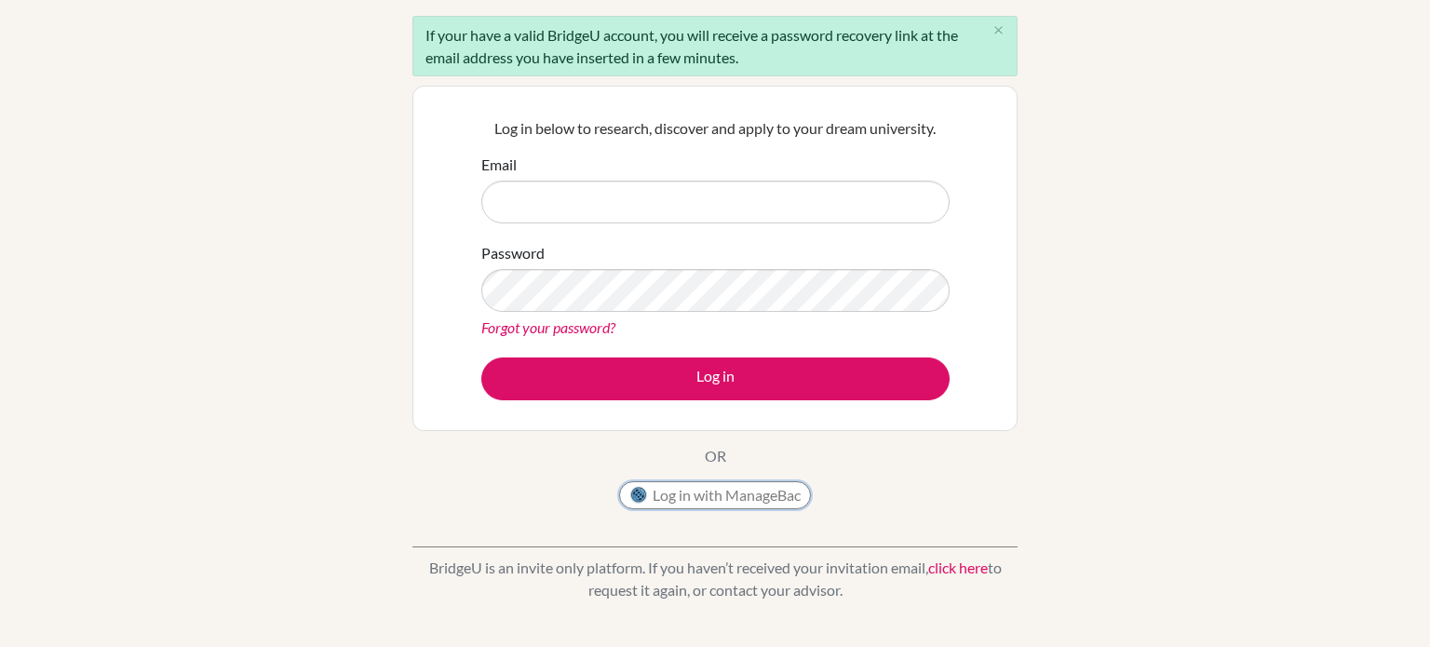
click at [693, 501] on button "Log in with ManageBac" at bounding box center [715, 495] width 192 height 28
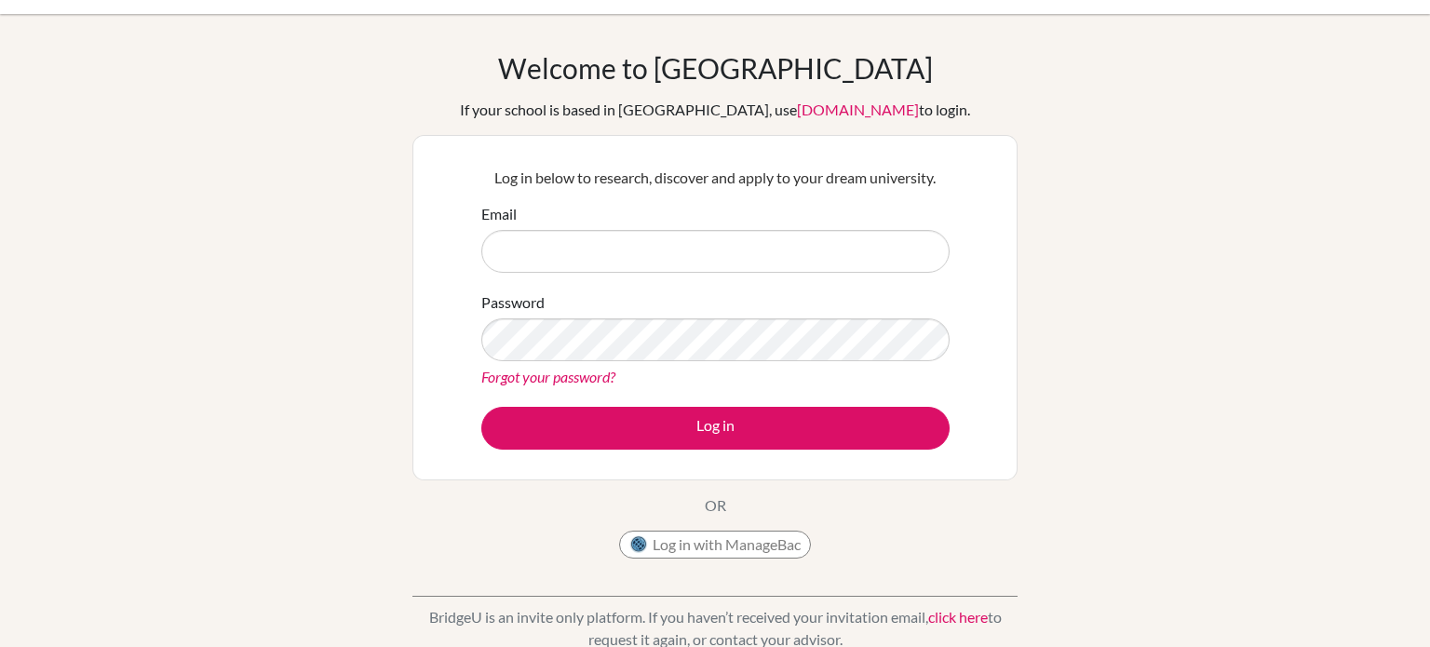
scroll to position [47, 0]
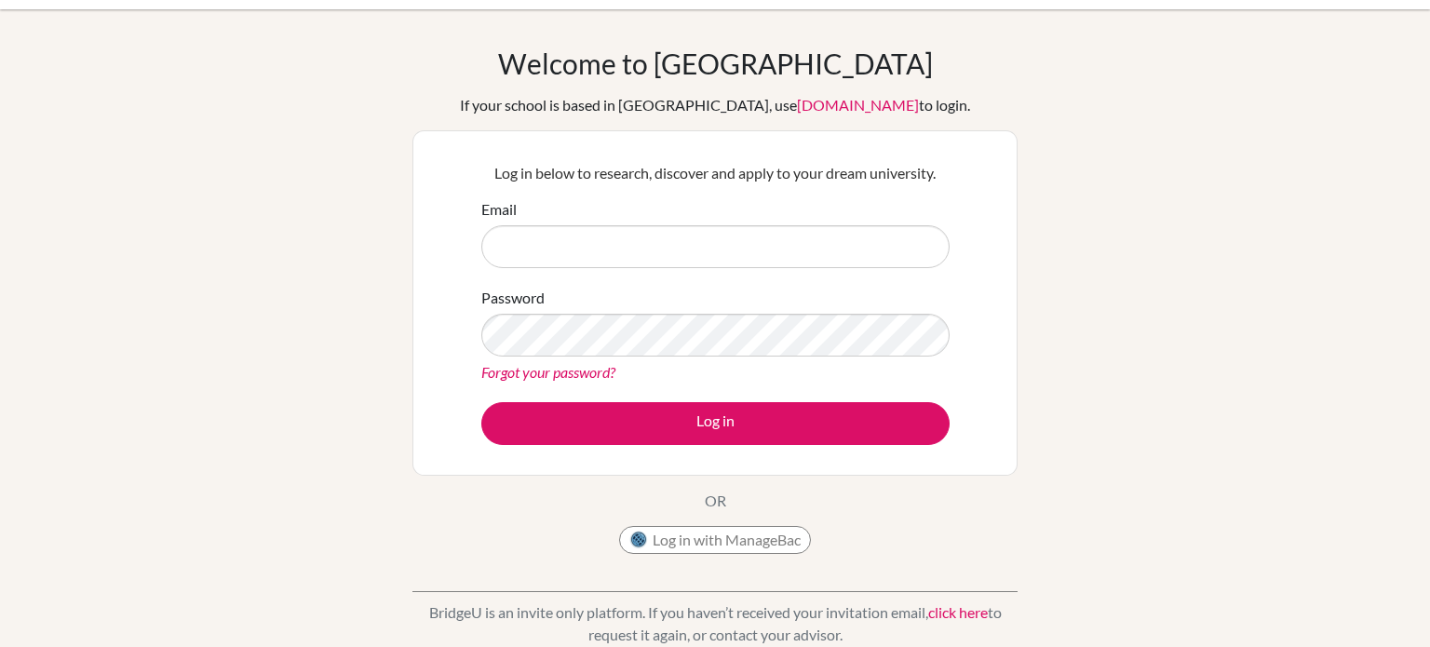
click at [789, 250] on input "Email" at bounding box center [715, 246] width 468 height 43
type input "[EMAIL_ADDRESS][DOMAIN_NAME]"
click at [551, 370] on link "Forgot your password?" at bounding box center [548, 372] width 134 height 18
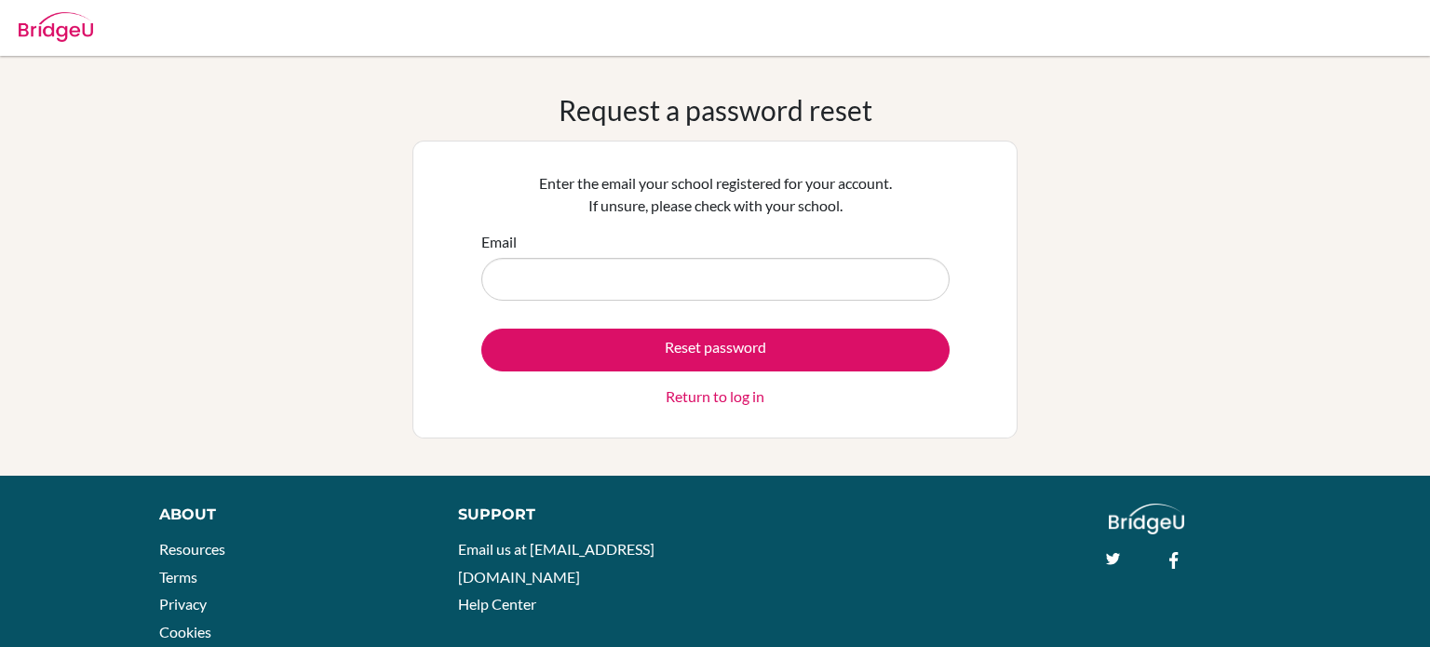
click at [608, 281] on input "Email" at bounding box center [715, 279] width 468 height 43
click at [898, 297] on input "Email" at bounding box center [715, 279] width 468 height 43
type input "[EMAIL_ADDRESS][DOMAIN_NAME]"
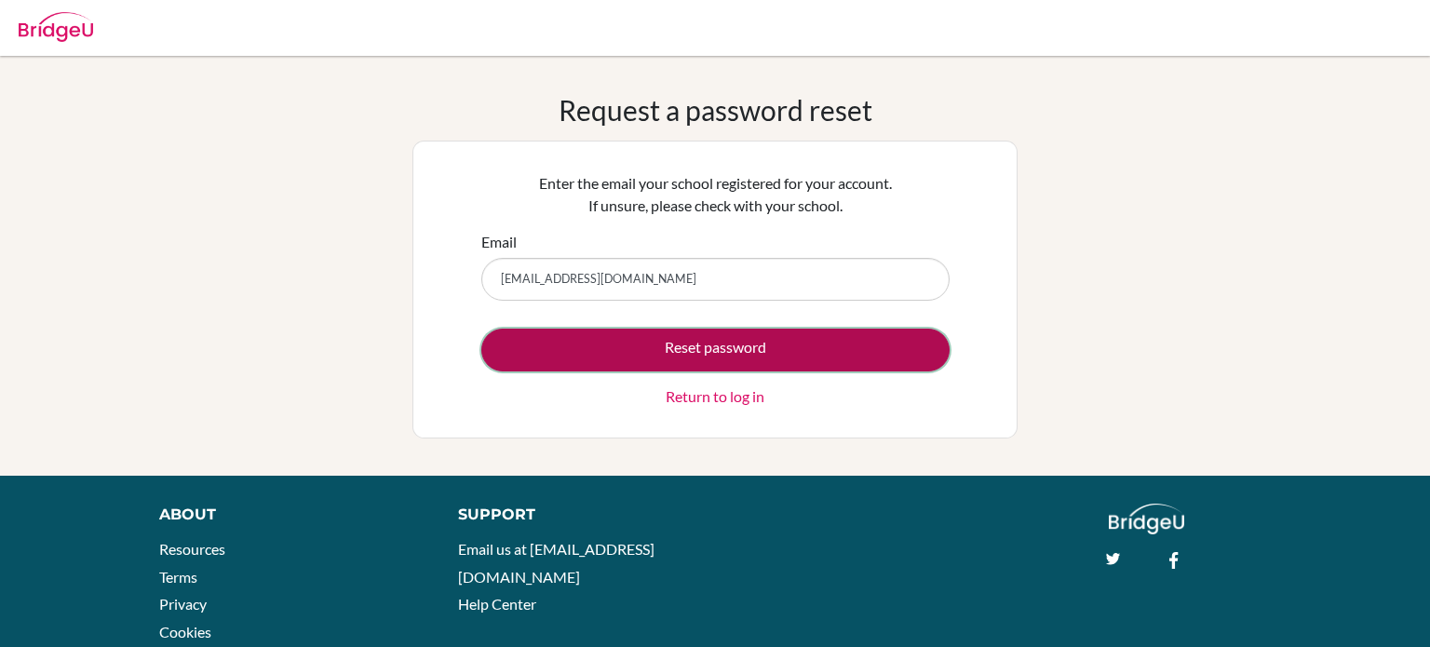
click at [708, 331] on button "Reset password" at bounding box center [715, 350] width 468 height 43
click at [712, 337] on button "Reset password" at bounding box center [715, 350] width 468 height 43
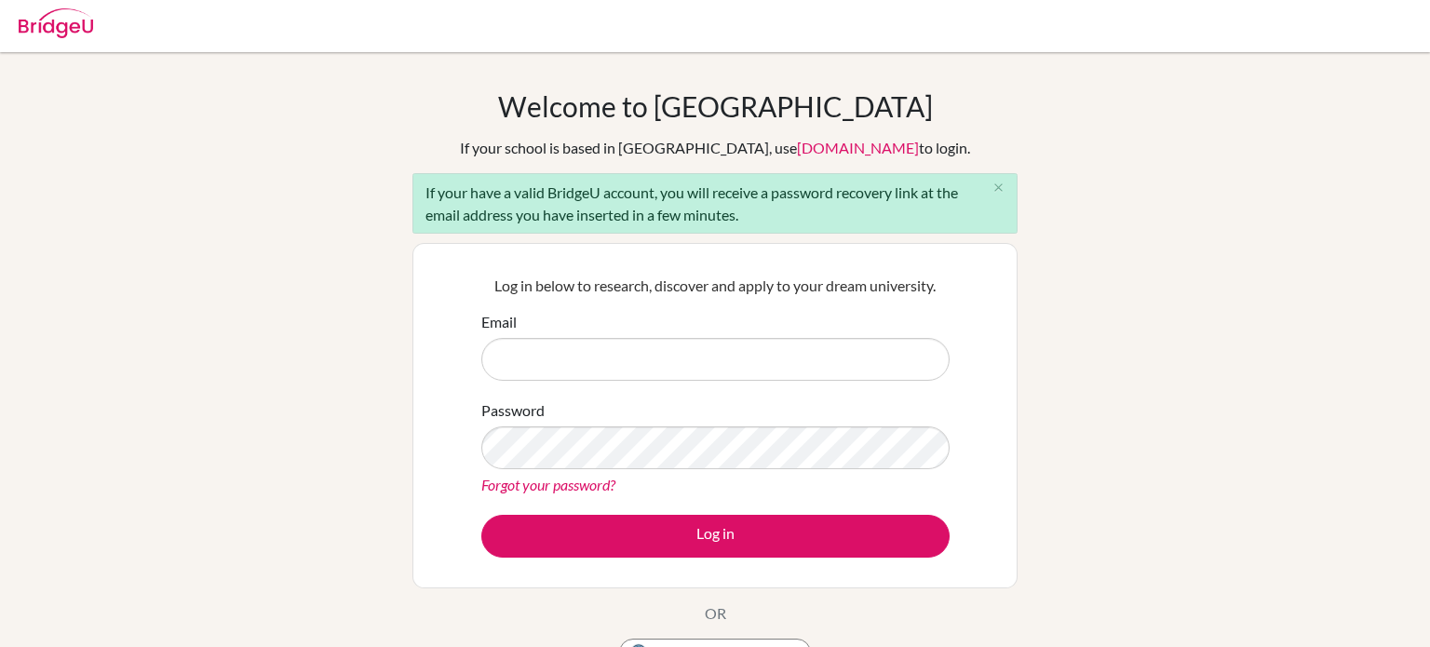
scroll to position [4, 0]
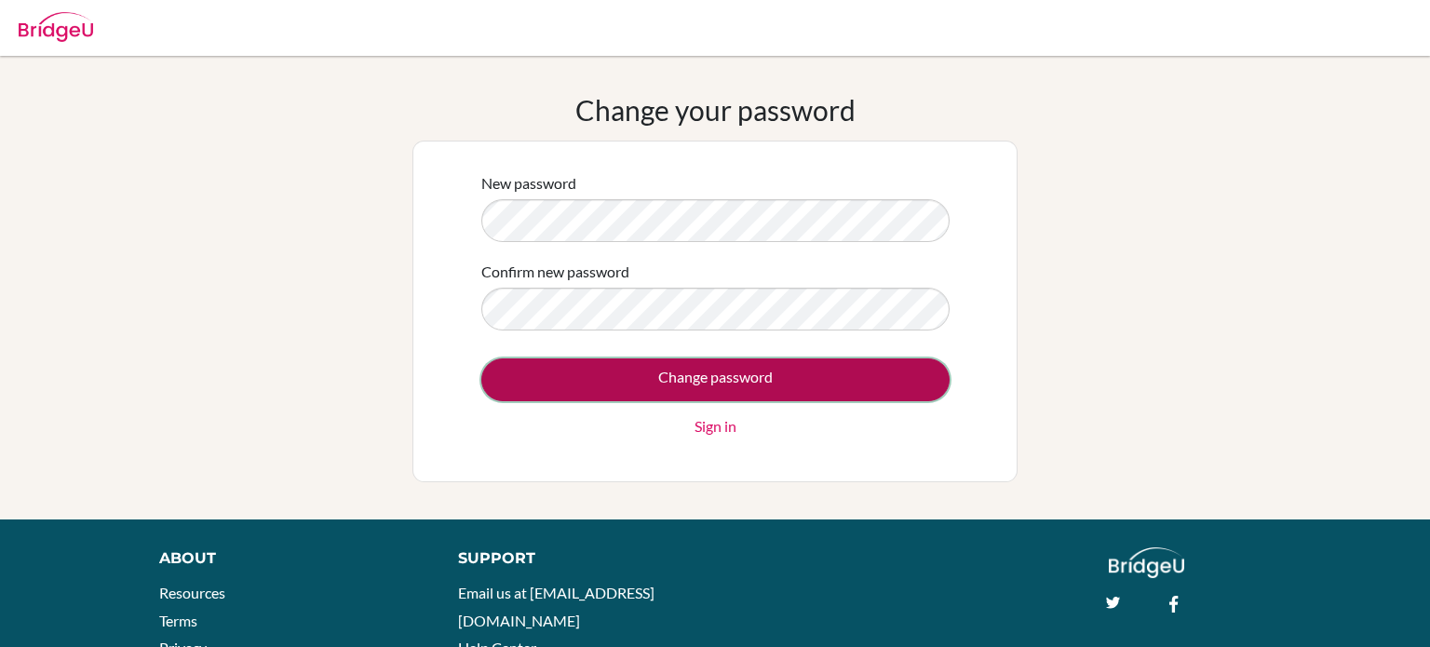
click at [898, 384] on input "Change password" at bounding box center [715, 379] width 468 height 43
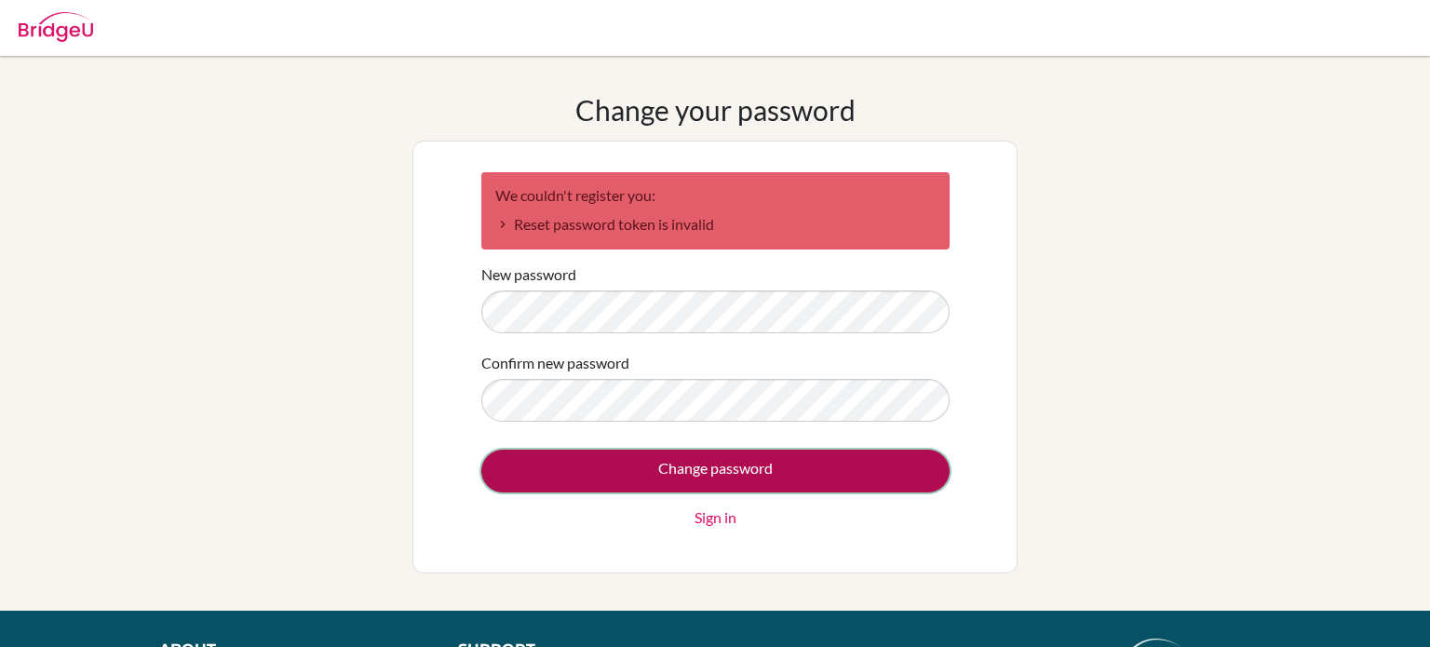
click at [872, 473] on input "Change password" at bounding box center [715, 471] width 468 height 43
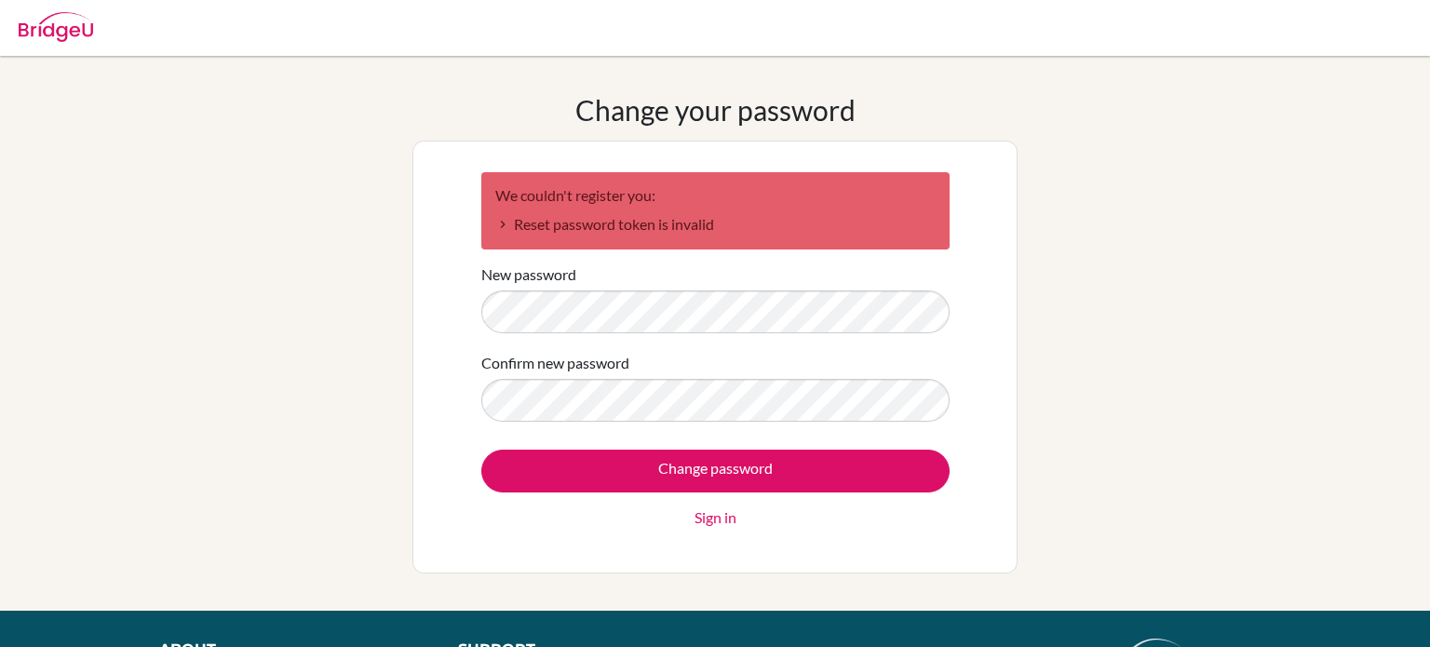
click at [715, 525] on link "Sign in" at bounding box center [716, 518] width 42 height 22
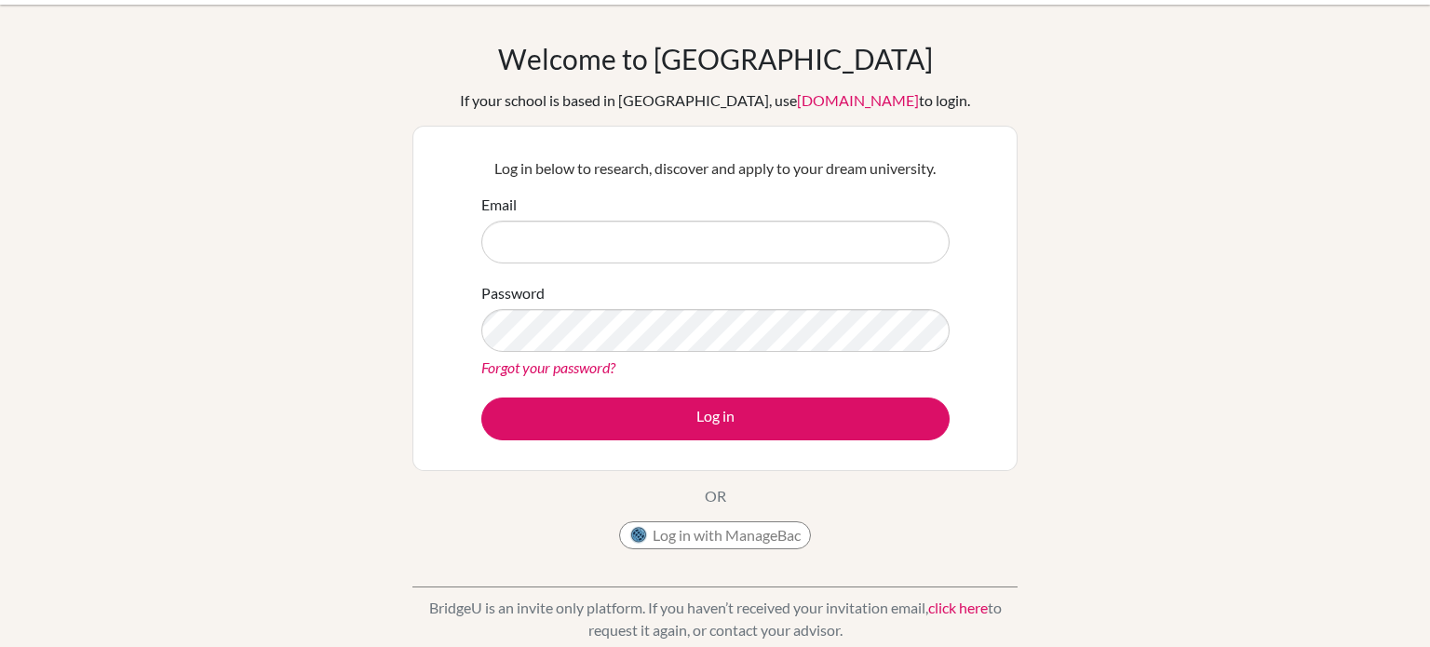
scroll to position [63, 0]
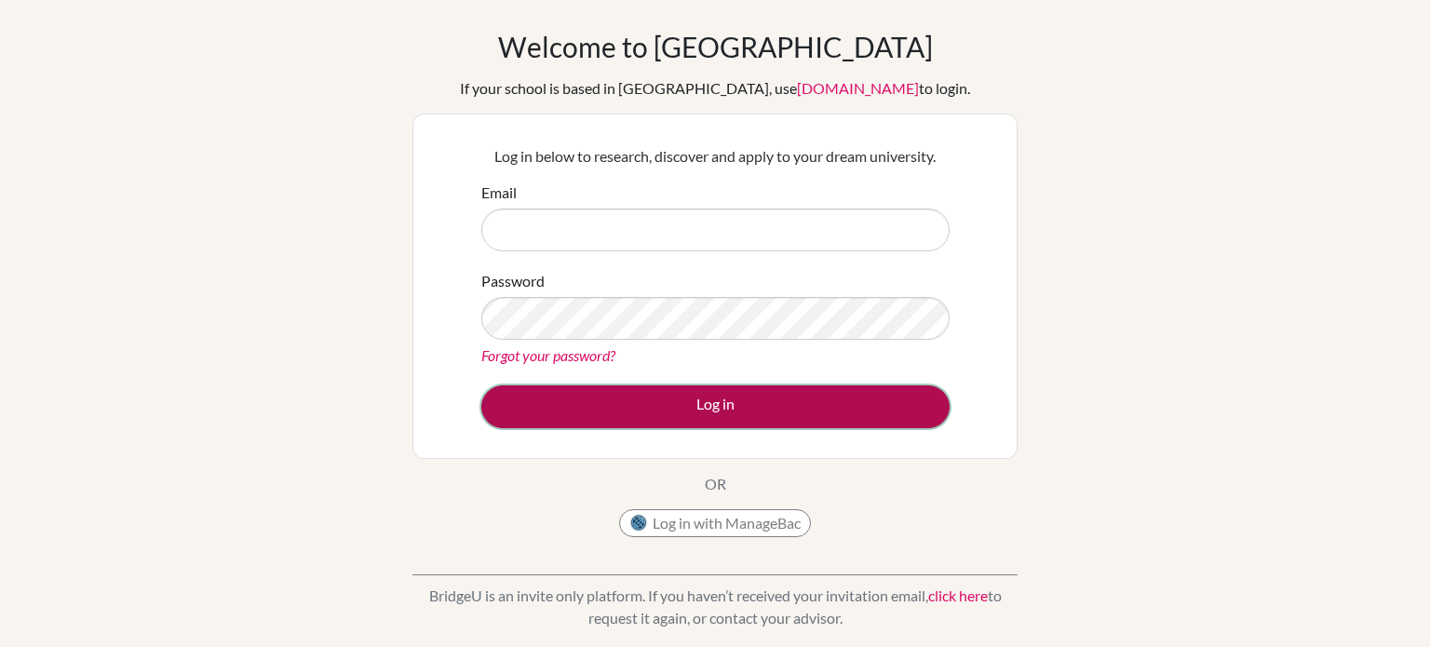
click at [857, 396] on button "Log in" at bounding box center [715, 406] width 468 height 43
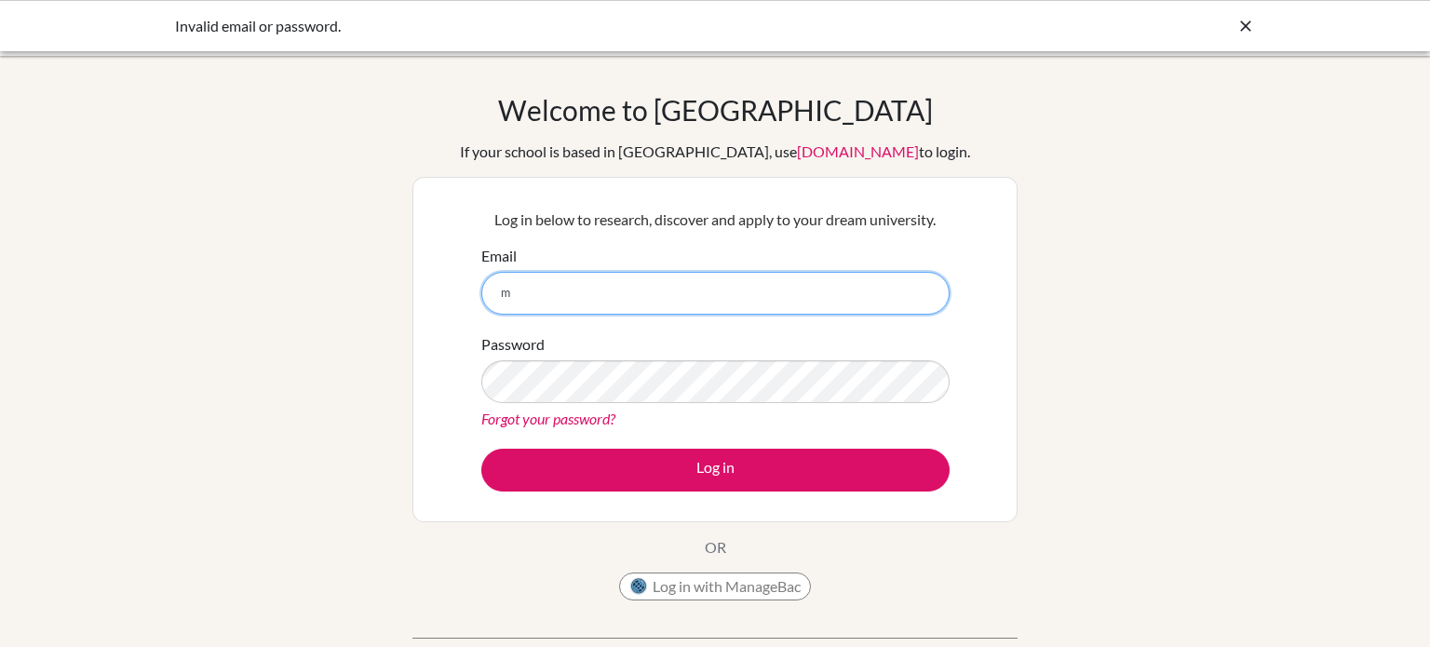
click at [775, 297] on input "m" at bounding box center [715, 293] width 468 height 43
type input "mark.evrayem@summitschool.ae"
click at [556, 423] on link "Forgot your password?" at bounding box center [548, 419] width 134 height 18
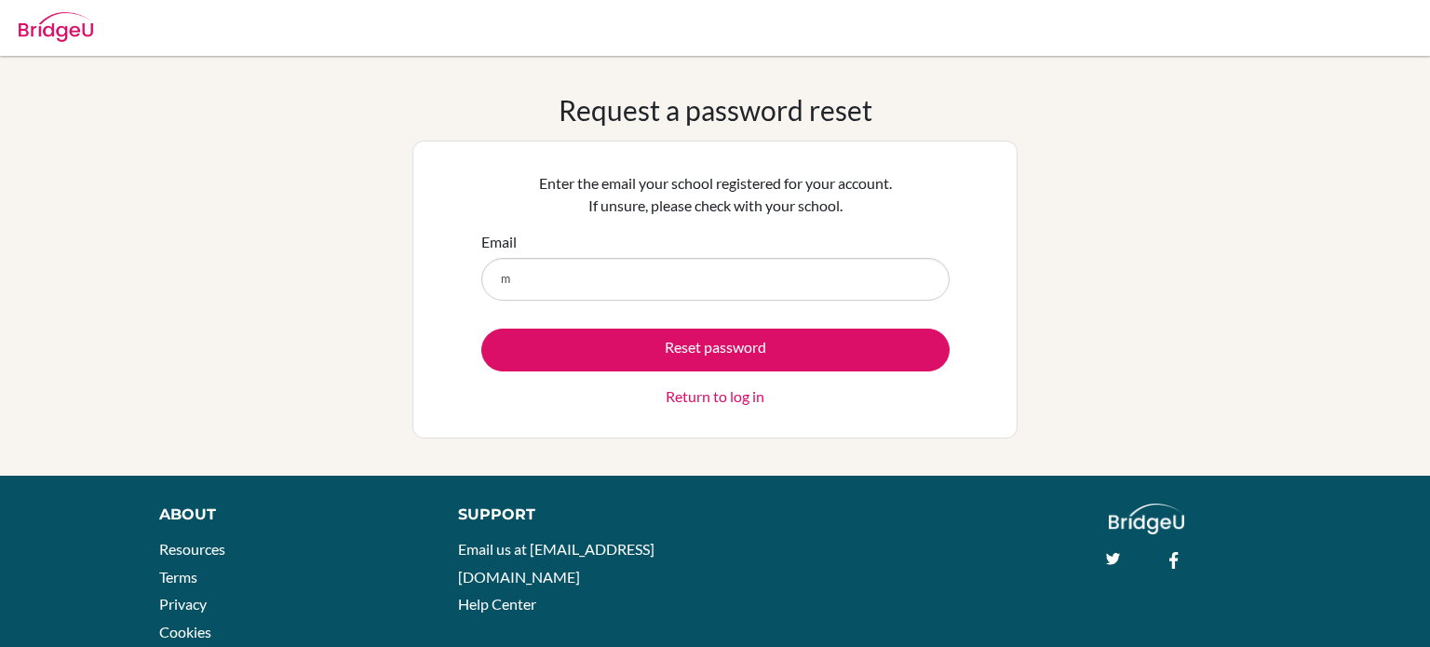
type input "[EMAIL_ADDRESS][DOMAIN_NAME]"
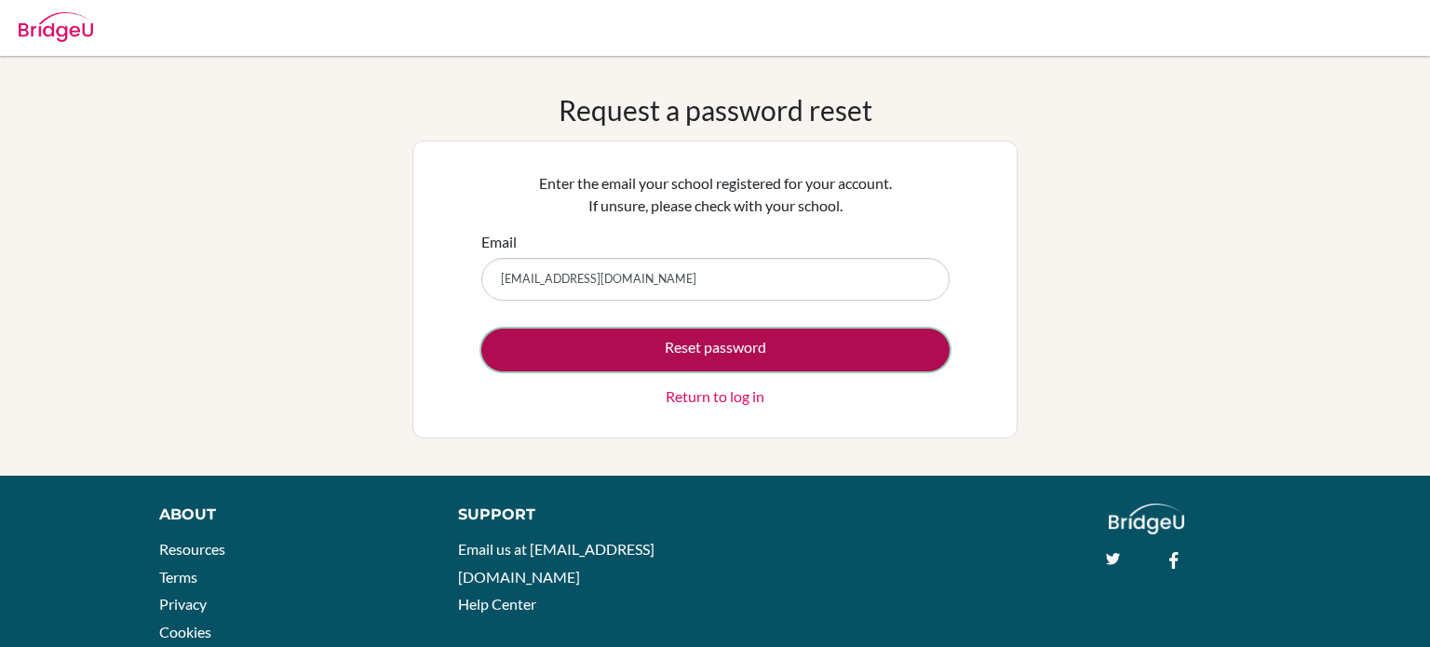
click at [704, 355] on button "Reset password" at bounding box center [715, 350] width 468 height 43
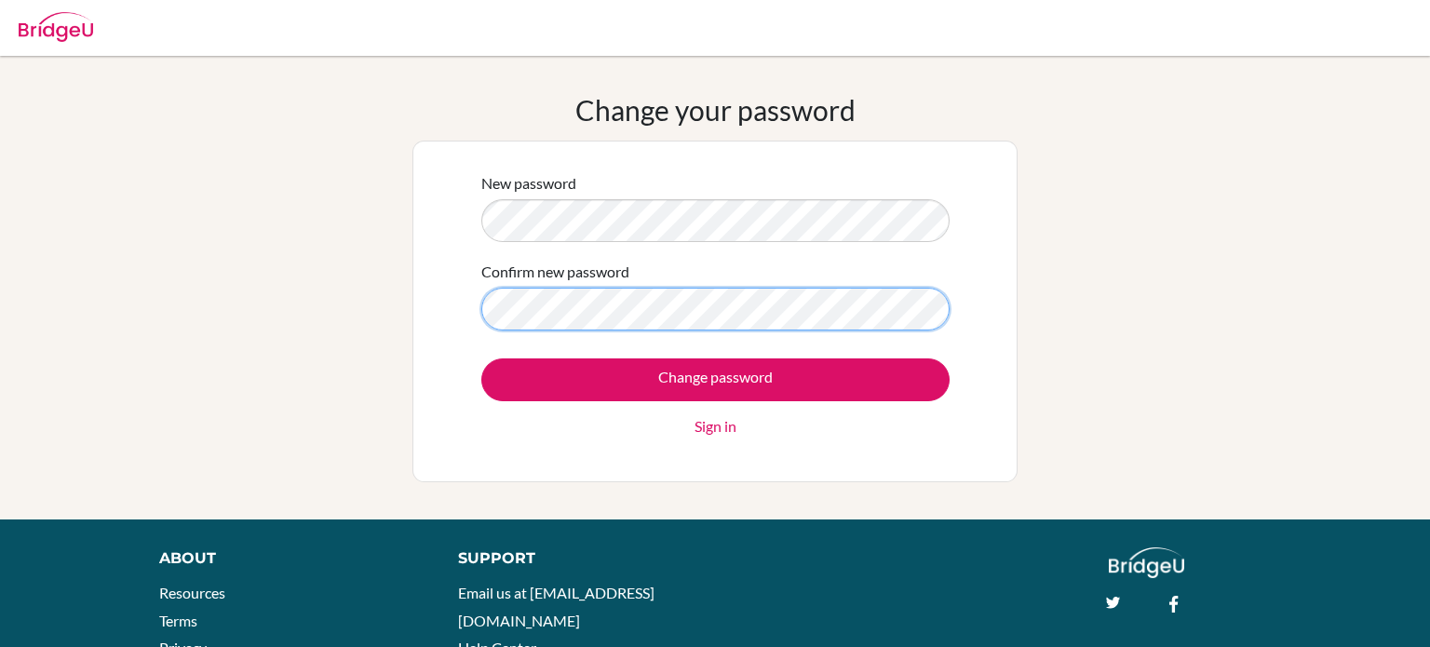
click at [481, 358] on input "Change password" at bounding box center [715, 379] width 468 height 43
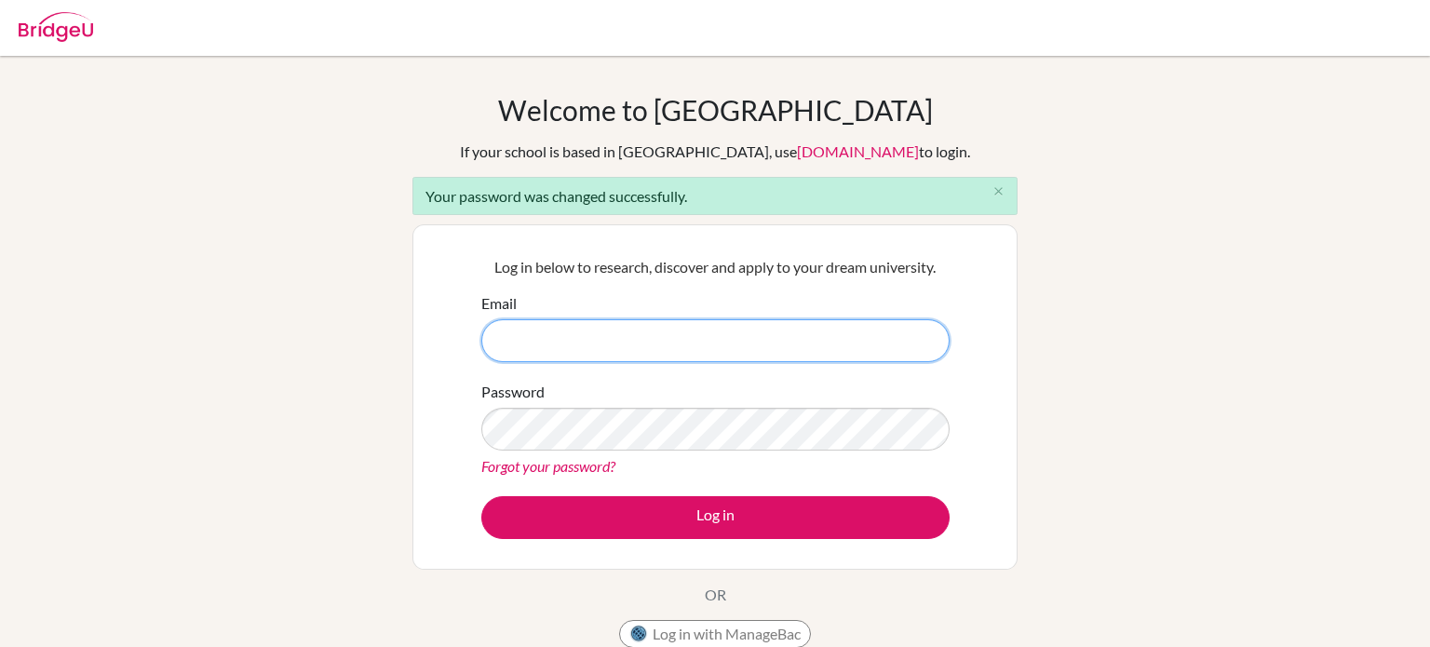
type input "[EMAIL_ADDRESS][DOMAIN_NAME]"
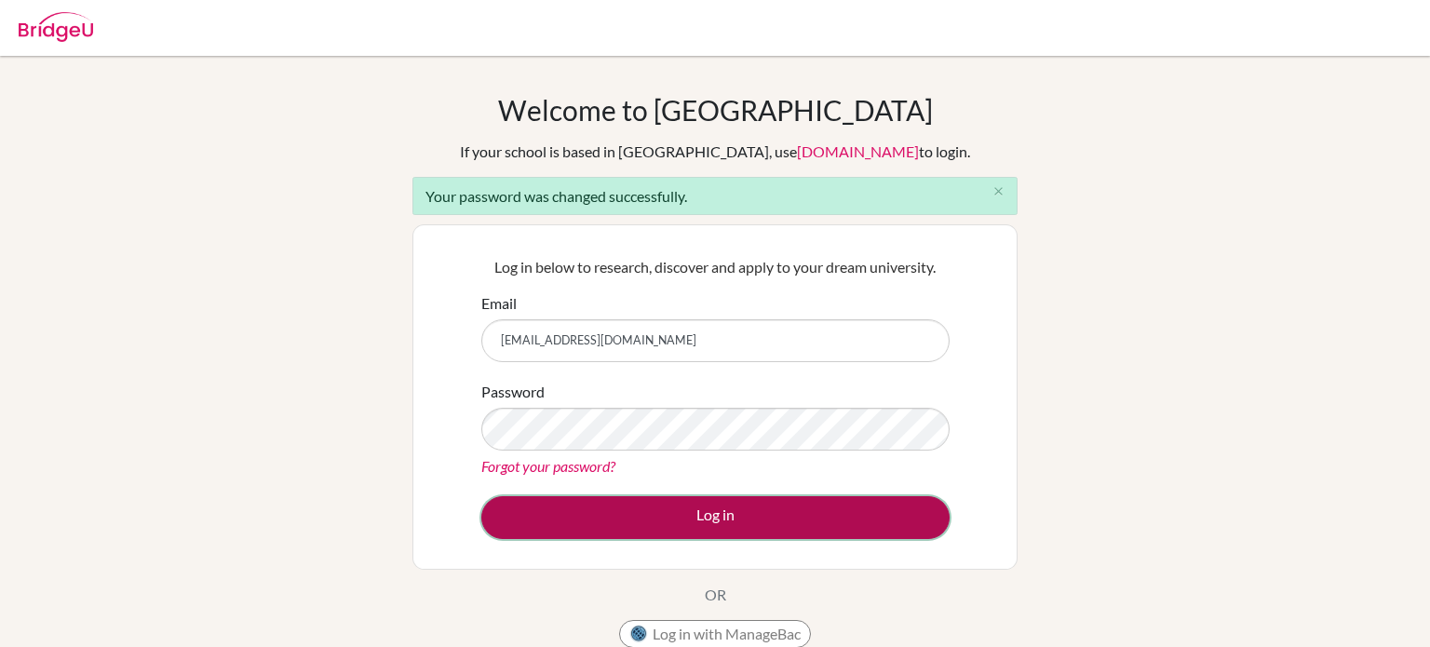
click at [882, 514] on button "Log in" at bounding box center [715, 517] width 468 height 43
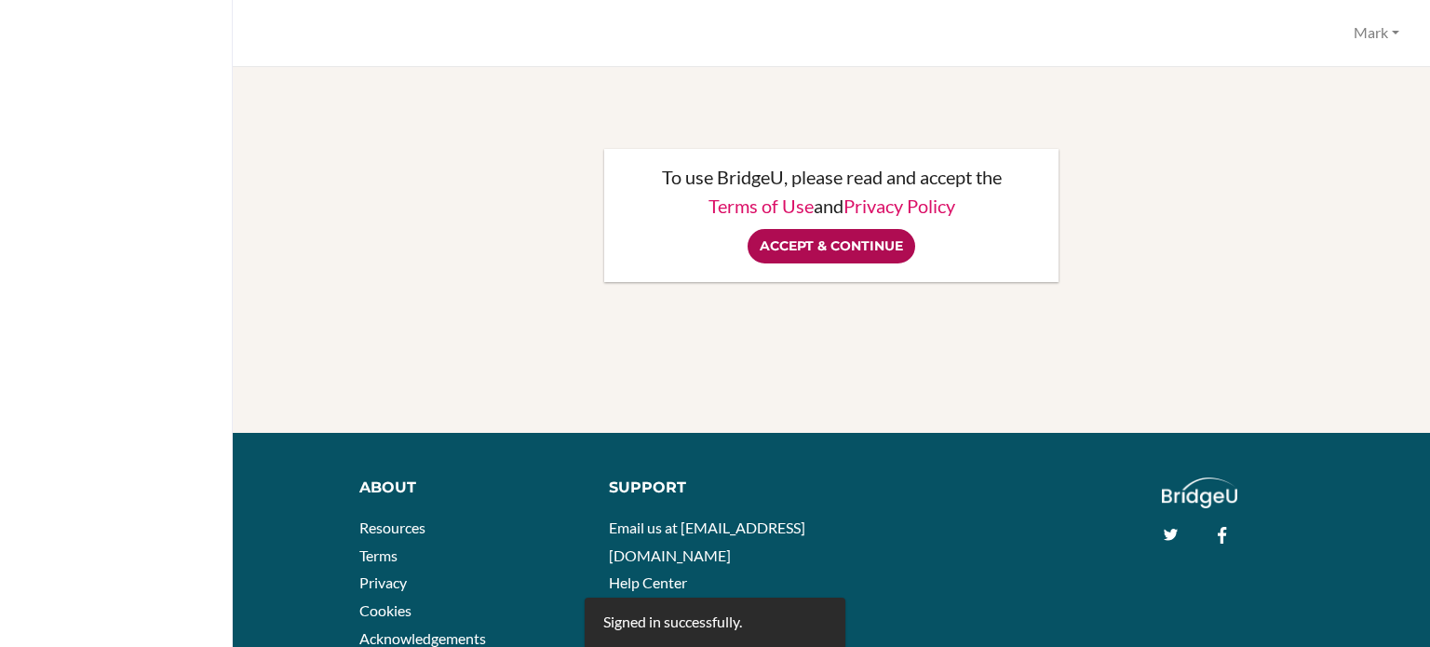
click at [868, 246] on input "Accept & Continue" at bounding box center [832, 246] width 168 height 34
